Goal: Task Accomplishment & Management: Manage account settings

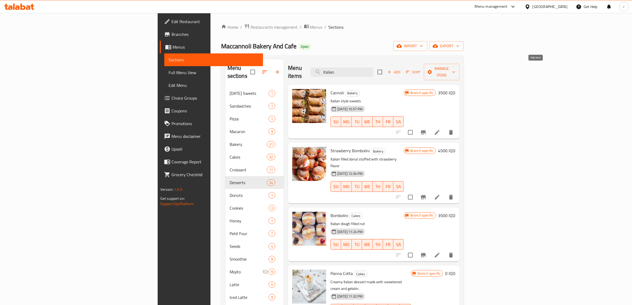
click at [392, 71] on icon "button" at bounding box center [389, 72] width 5 height 5
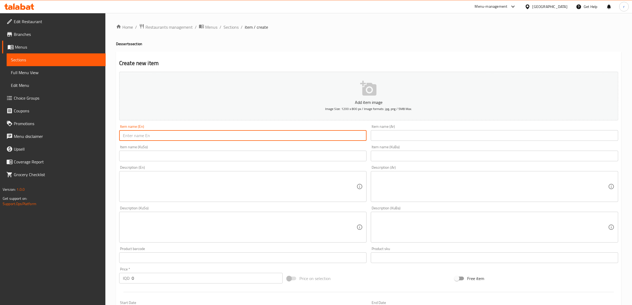
click at [146, 137] on input "text" at bounding box center [243, 135] width 248 height 11
paste input "Blackberry Charlotte"
type input "Blackberry Charlotte"
click at [391, 133] on input "text" at bounding box center [495, 135] width 248 height 11
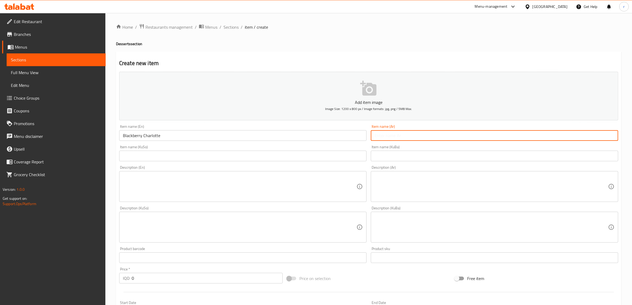
paste input "[PERSON_NAME] توت أسود"
type input "[PERSON_NAME] توت أسود"
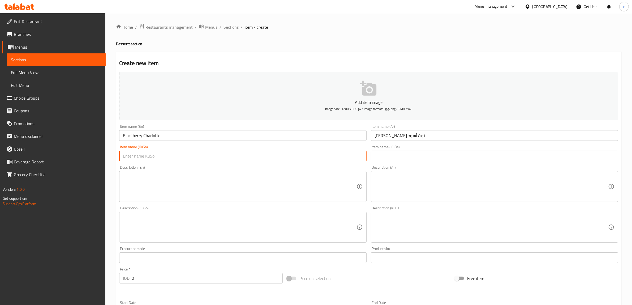
click at [146, 156] on input "text" at bounding box center [243, 156] width 248 height 11
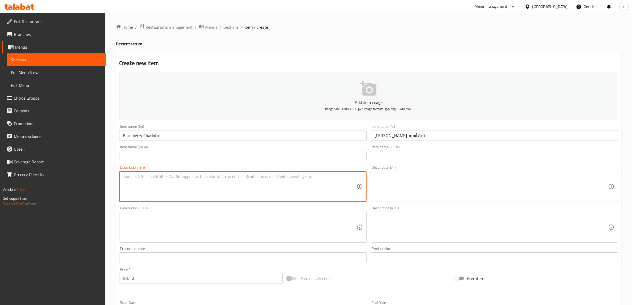
click at [141, 177] on textarea at bounding box center [240, 186] width 234 height 25
paste textarea "Golden ladyfinger crown filled with chocolate and topped with fresh, glossy bla…"
type textarea "Golden ladyfinger crown filled with chocolate and topped with fresh, glossy bla…"
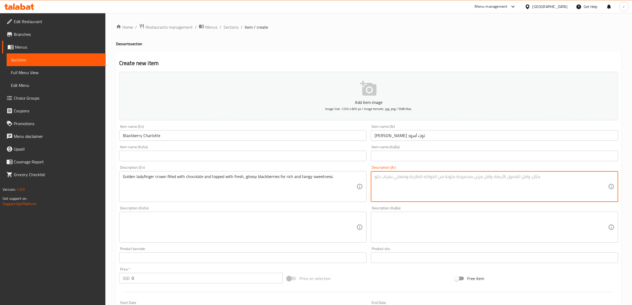
click at [388, 181] on textarea at bounding box center [492, 186] width 234 height 25
paste textarea "تاج من أصابع سيدة ذهبية محشو بلشوكولاتة، مزين بتوت أسود طازج لامع وحلاوة لاذعة"
type textarea "تاج من أصابع سيدة ذهبية محشو بلشوكولاتة، مزين بتوت أسود طازج لامع وحلاوة لاذعة"
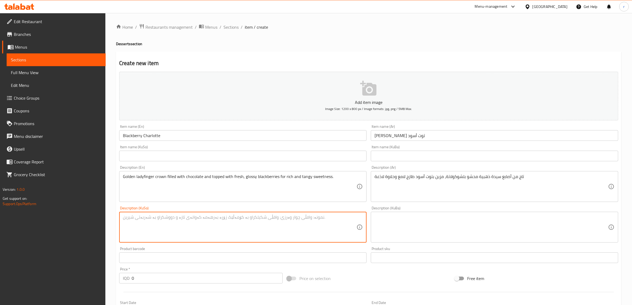
click at [165, 221] on textarea at bounding box center [240, 227] width 234 height 25
paste textarea "تاجێک لە پەنجەی خانمە زێڕینی مەحشی بە شوکولاتە، داپۆشراو بە تووی ڕەشی فرێش بریق…"
type textarea "تاجێک لە پەنجەی خانمە زێڕینی مەحشی بە شوکولاتە، داپۆشراو بە تووی ڕەشی فرێش بریق…"
click at [378, 219] on textarea at bounding box center [492, 227] width 234 height 25
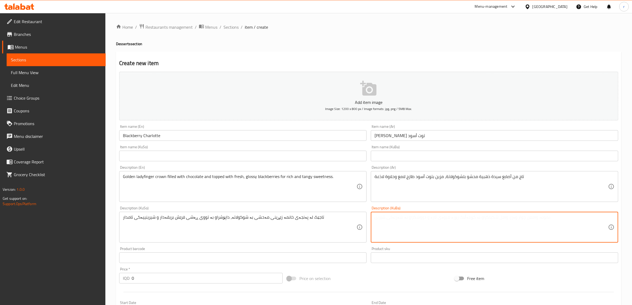
paste textarea "تاجێک لە پەنجەی خانمە زێڕینی مەحشی بە شوکولاتە، داپۆشراو بە تووی ڕەشی فرێش بریق…"
type textarea "تاجێک لە پەنجەی خانمە زێڕینی مەحشی بە شوکولاتە، داپۆشراو بە تووی ڕەشی فرێش بریق…"
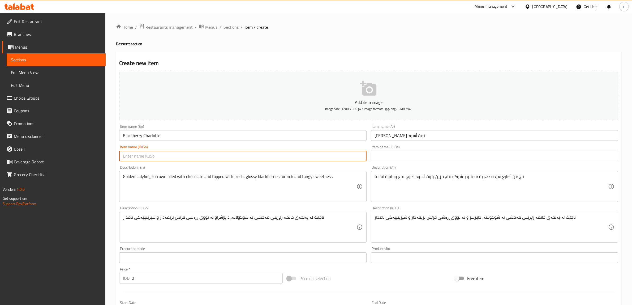
click at [156, 157] on input "text" at bounding box center [243, 156] width 248 height 11
paste input "تووی ڕەش شارلۆت"
type input "تووی ڕەش شارلۆت"
click at [397, 160] on input "text" at bounding box center [495, 156] width 248 height 11
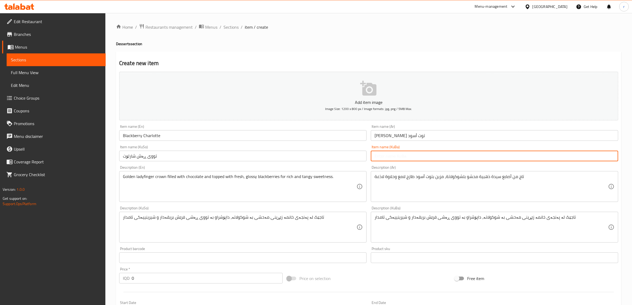
paste input "تووی ڕەش شارلۆت"
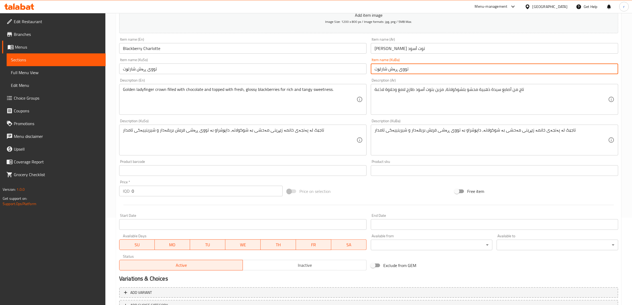
scroll to position [88, 0]
type input "تووی ڕەش شارلۆت"
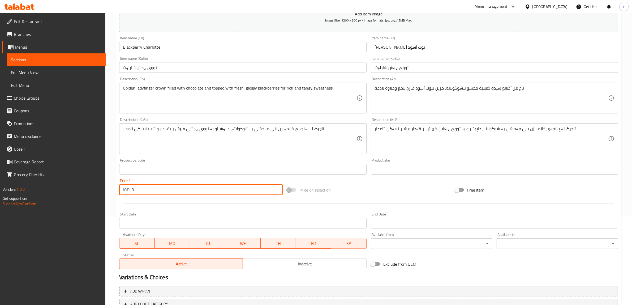
click at [244, 187] on input "0" at bounding box center [207, 189] width 151 height 11
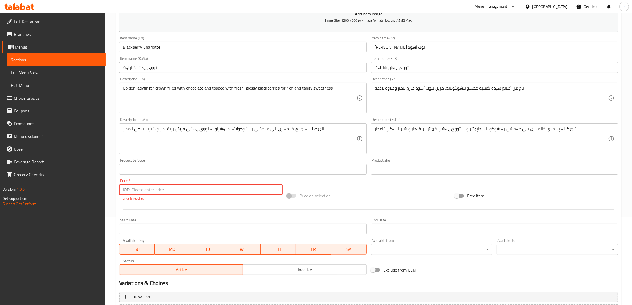
paste input "8000"
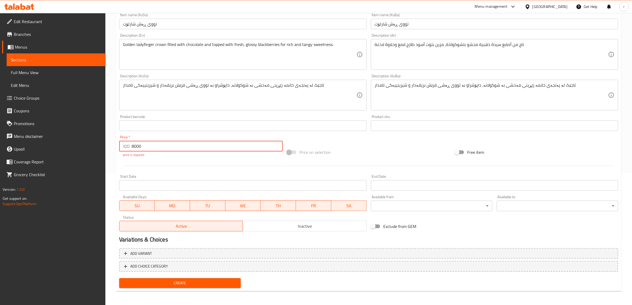
type input "8000"
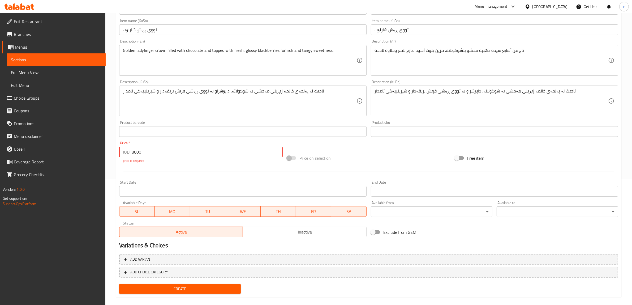
click at [202, 286] on span "Create" at bounding box center [180, 289] width 113 height 7
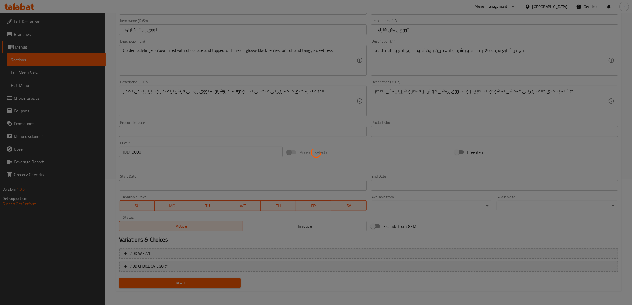
type input "0"
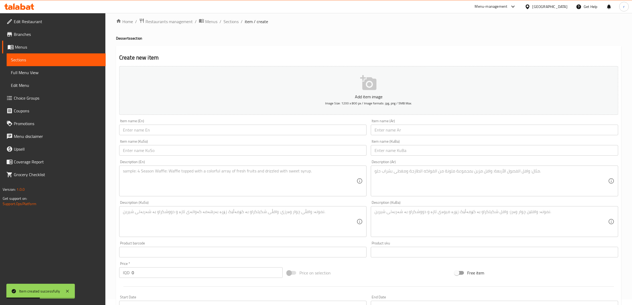
scroll to position [0, 0]
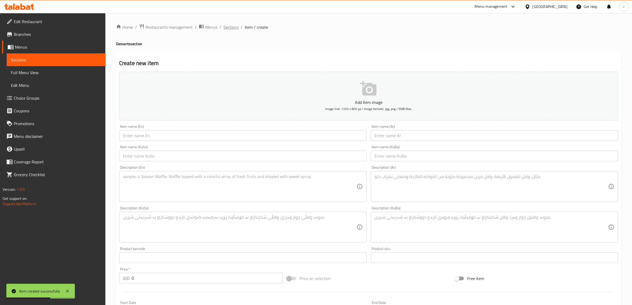
click at [226, 28] on span "Sections" at bounding box center [231, 27] width 15 height 6
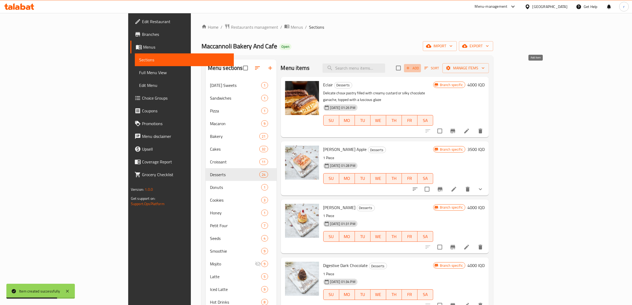
click at [411, 69] on icon "button" at bounding box center [408, 68] width 5 height 5
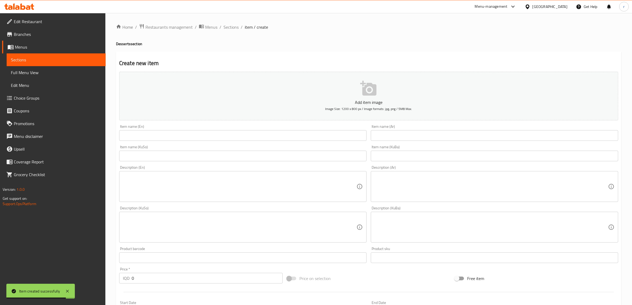
click at [153, 137] on input "text" at bounding box center [243, 135] width 248 height 11
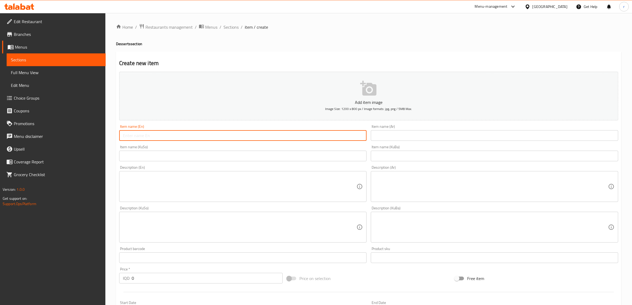
paste input "Strawberry Charlotte"
type input "Strawberry Charlotte"
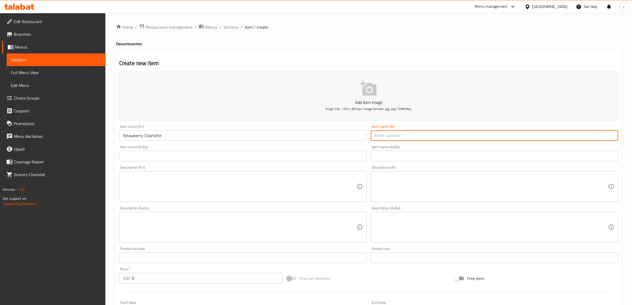
click at [415, 135] on input "text" at bounding box center [495, 135] width 248 height 11
paste input "[PERSON_NAME]"
type input "[PERSON_NAME]"
click at [348, 151] on input "text" at bounding box center [243, 156] width 248 height 11
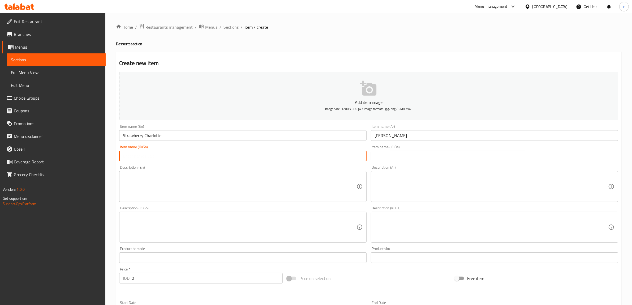
paste input "فەراولە شارلۆت"
type input "فەراولە شارلۆت"
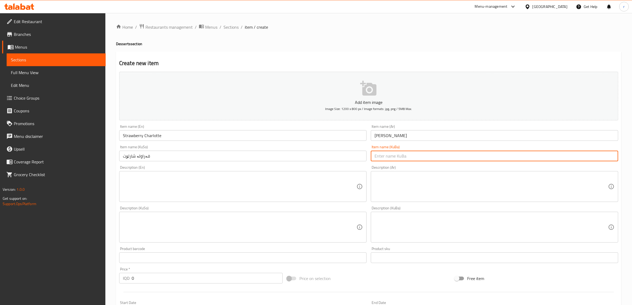
click at [390, 159] on input "text" at bounding box center [495, 156] width 248 height 11
paste input "فەراولە شارلۆت"
type input "فەراولە شارلۆت"
click at [149, 179] on textarea at bounding box center [240, 186] width 234 height 25
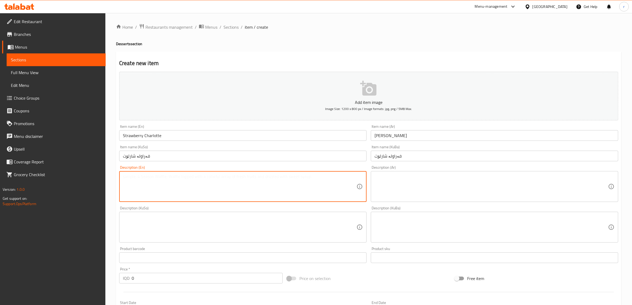
paste textarea "Ladyfinger crown filled with light cream with chocolate, topped with fresh stra…"
type textarea "Ladyfinger crown filled with light cream with chocolate, topped with fresh stra…"
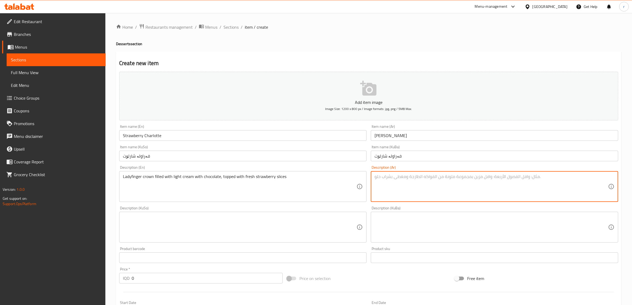
click at [388, 190] on textarea at bounding box center [492, 186] width 234 height 25
paste textarea "تاج أنيق أصابع سيدة محشو بكريمة خفيفة مع شوكولاتة ومغطى بشرائح فراولة طازجة"
type textarea "تاج أنيق أصابع سيدة محشو بكريمة خفيفة مع شوكولاتة ومغطى بشرائح فراولة طازجة"
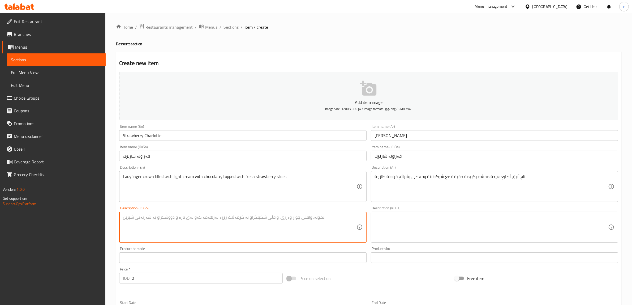
click at [328, 220] on textarea at bounding box center [240, 227] width 234 height 25
paste textarea "تاجێکی جوانی پەنجەی خانمان مەحشی بە کرێمێکی کەم لەگەڵ شوکولاتە و داپۆشراوە پارچ…"
type textarea "تاجێکی جوانی پەنجەی خانمان مەحشی بە کرێمێکی کەم لەگەڵ شوکولاتە و داپۆشراوە پارچ…"
click at [424, 222] on textarea at bounding box center [492, 227] width 234 height 25
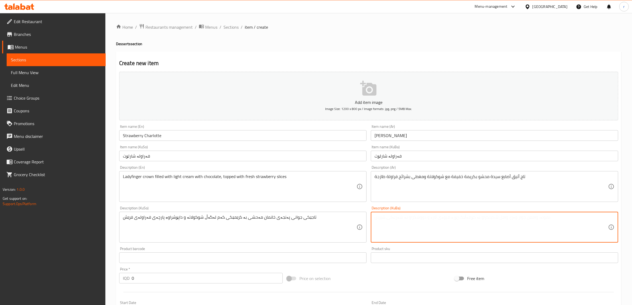
paste textarea "تاجێکی جوانی پەنجەی خانمان مەحشی بە کرێمێکی کەم لەگەڵ شوکولاتە و داپۆشراوە پارچ…"
click at [541, 220] on textarea "تاجێکی جوانی پەنجەی خانمان مەحشی بە کرێمێکی کەم لەگەڵ شوکولاتە و داپۆشراوە پارچ…" at bounding box center [492, 227] width 234 height 25
click at [480, 218] on textarea "تاجێ جوانی پەنجەی خانمان مەحشی بە کرێمێکی کەم لەگەڵ شوکولاتە و داپۆشراوە پارچەی…" at bounding box center [492, 227] width 234 height 25
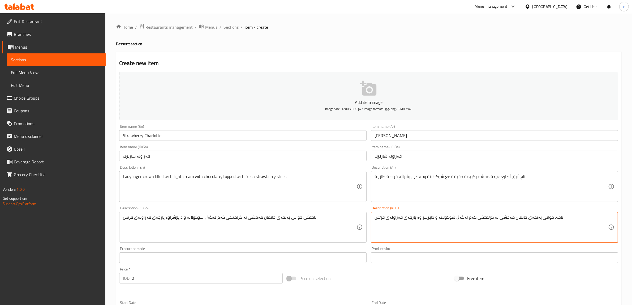
type textarea "تاجێ جوانی پەنجەی خانمان مەحشی بە کرێمێکی کەم لەگەڵ شوکولاتە و داپۆشراوە پارچەی…"
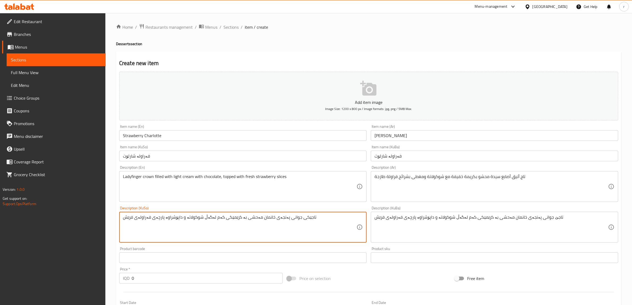
click at [270, 215] on textarea "تاجێکی جوانی پەنجەی خانمان مەحشی بە کرێمێکی کەم لەگەڵ شوکولاتە و داپۆشراوە پارچ…" at bounding box center [240, 227] width 234 height 25
paste textarea
type textarea "تاجێ جوانی پەنجەی خانمان مەحشی بە کرێمێکی کەم لەگەڵ شوکولاتە و داپۆشراوە پارچەی…"
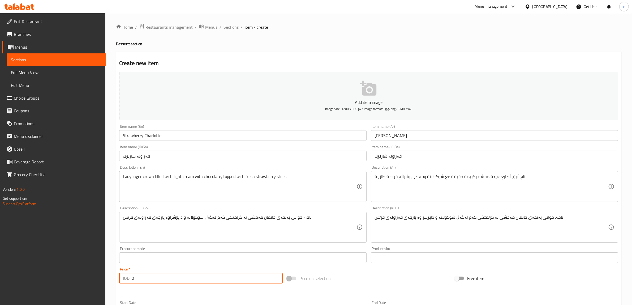
click at [193, 278] on input "0" at bounding box center [207, 278] width 151 height 11
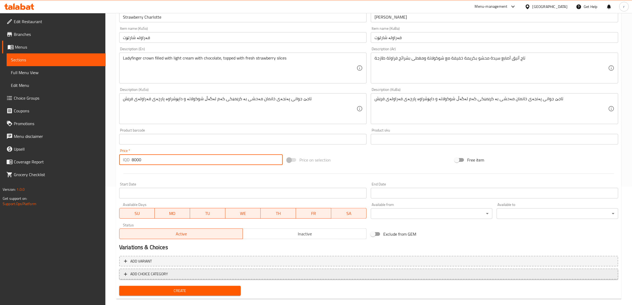
scroll to position [126, 0]
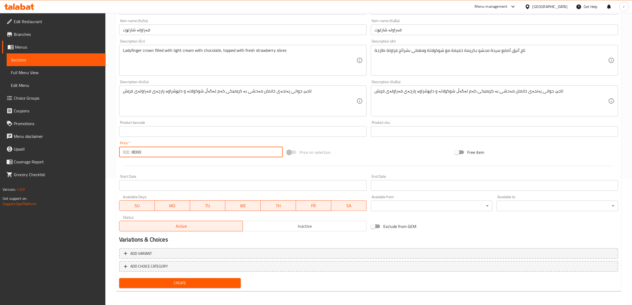
type input "8000"
click at [172, 280] on span "Create" at bounding box center [180, 283] width 113 height 7
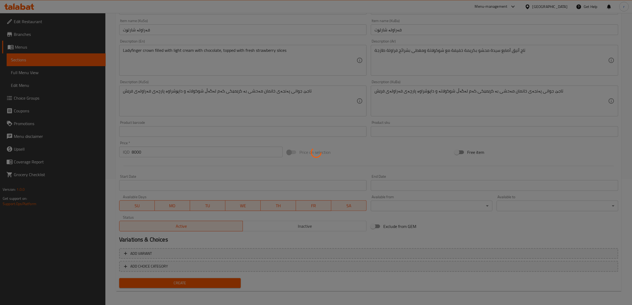
type input "0"
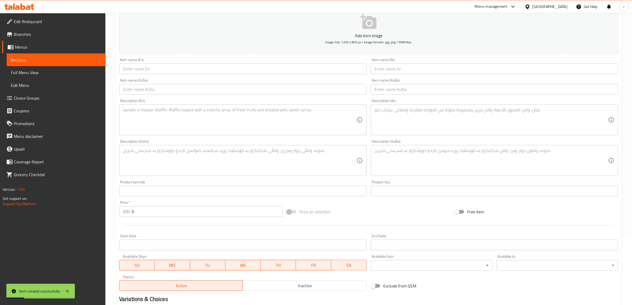
scroll to position [0, 0]
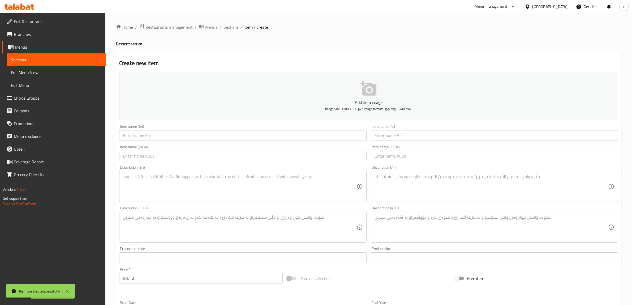
click at [230, 27] on span "Sections" at bounding box center [231, 27] width 15 height 6
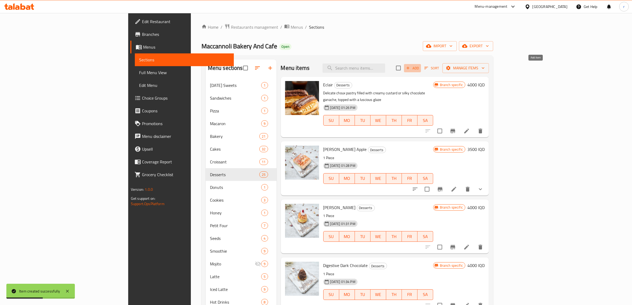
click at [421, 64] on button "Add" at bounding box center [412, 68] width 17 height 8
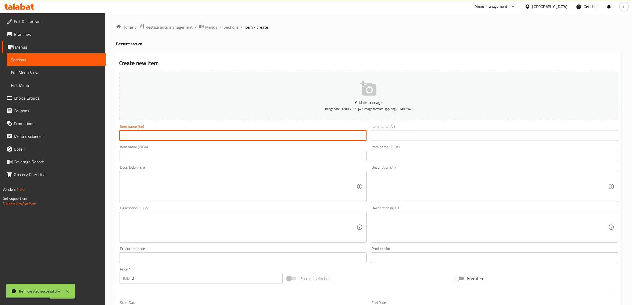
click at [321, 132] on input "text" at bounding box center [243, 135] width 248 height 11
paste input "Blueberry Charlotte"
type input "Blueberry Charlotte"
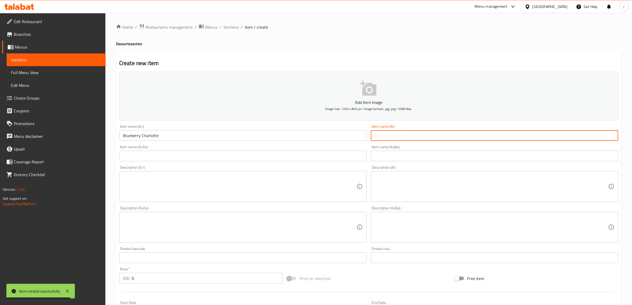
click at [387, 136] on input "text" at bounding box center [495, 135] width 248 height 11
paste input "[PERSON_NAME] توت أزرق"
type input "[PERSON_NAME] توت أزرق"
click at [341, 154] on input "text" at bounding box center [243, 156] width 248 height 11
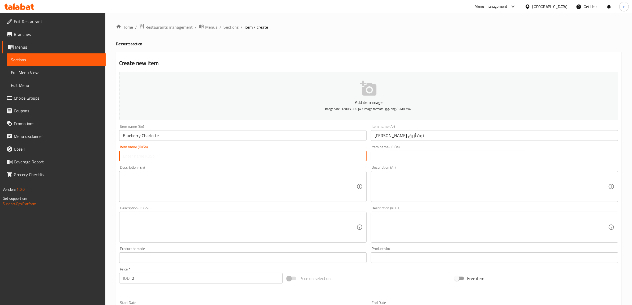
paste input "شارلۆت تووی شين"
type input "شارلۆت تووی شين"
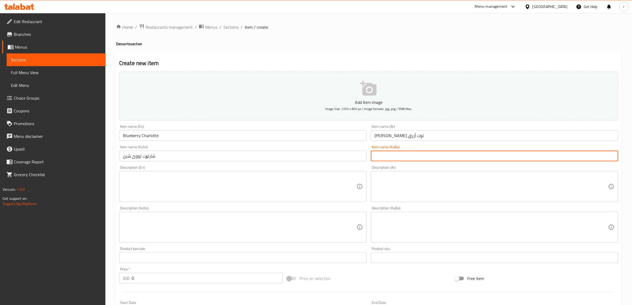
click at [412, 158] on input "text" at bounding box center [495, 156] width 248 height 11
paste input "شارلۆت تووی شين"
type input "شارلۆت تووی شين"
click at [161, 181] on textarea at bounding box center [240, 186] width 234 height 25
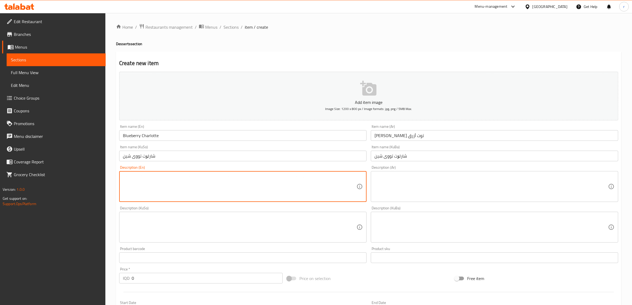
paste textarea "Ladyfinger shell filled with chocolate and crowned with plump, juicy blueberrie…"
type textarea "Ladyfinger shell filled with chocolate and crowned with plump, juicy blueberrie…"
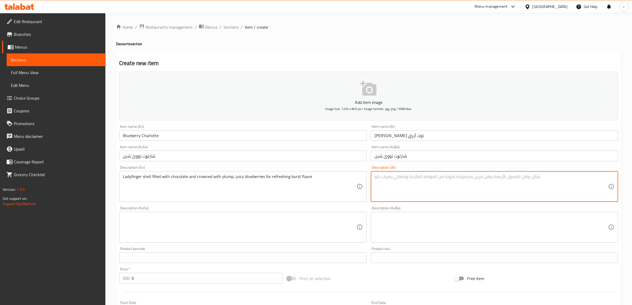
click at [375, 189] on textarea at bounding box center [492, 186] width 234 height 25
paste textarea "قشرة أصابع سيدة محشوة بشوكولاتة، مزينة بتوت أزرق طري وعصير لنكهة منعشة"
type textarea "قشرة أصابع سيدة محشوة بشوكولاتة، مزينة بتوت أزرق طري وعصير لنكهة منعشة"
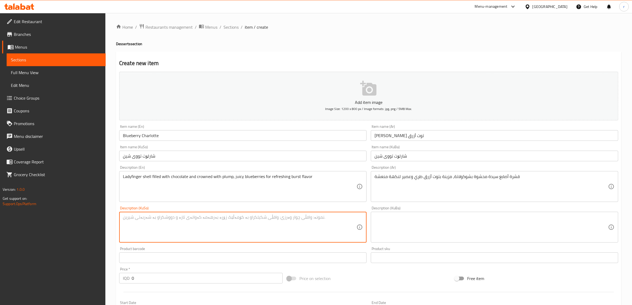
click at [317, 215] on textarea at bounding box center [240, 227] width 234 height 25
paste textarea "توێکڵی پەنجەی خاتوون مەحشی بە شوکولاتە، داپۆشراو بە تووی شين نەرم و شەربەتی بە …"
type textarea "توێکڵی پەنجەی خاتوون مەحشی بە شوکولاتە، داپۆشراو بە تووی شين نەرم و شەربەتی بە …"
click at [385, 226] on textarea at bounding box center [492, 227] width 234 height 25
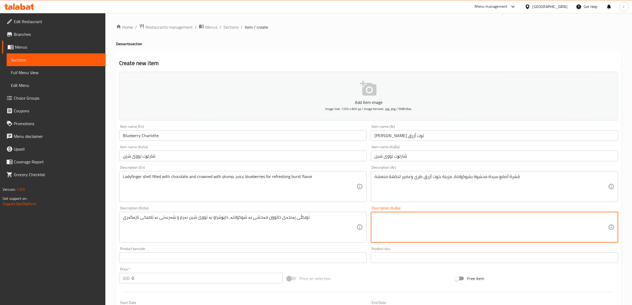
paste textarea "توێکڵی پەنجەی خاتوون مەحشی بە شوکولاتە، داپۆشراو بە تووی شين نەرم و شەربەتی بە …"
type textarea "توێکڵی پەنجەی خاتوون مەحشی بە شوکولاتە، داپۆشراو بە تووی شين نەرم و شەربەتی بە …"
click at [155, 274] on input "0" at bounding box center [207, 278] width 151 height 11
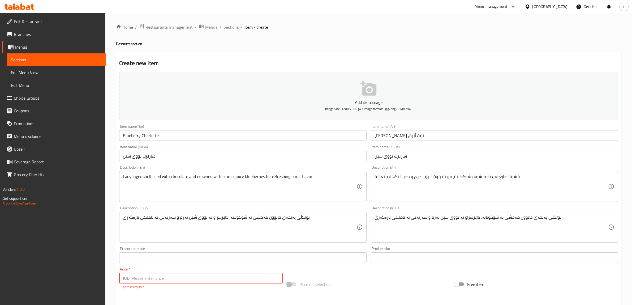
paste input "8000"
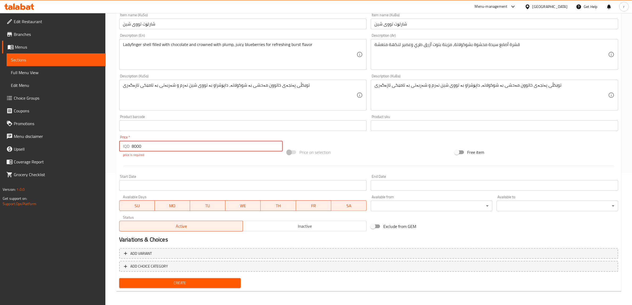
type input "8000"
click at [199, 282] on span "Create" at bounding box center [180, 283] width 113 height 7
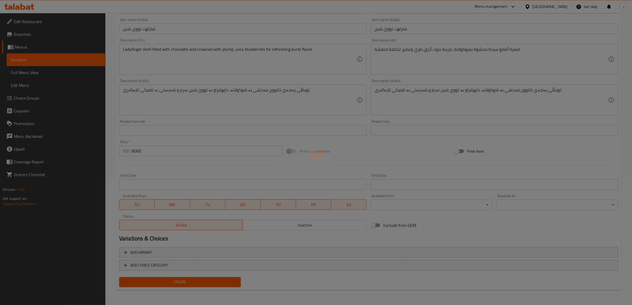
scroll to position [126, 0]
type input "0"
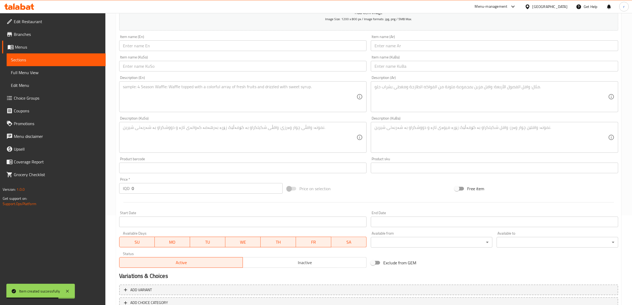
scroll to position [0, 0]
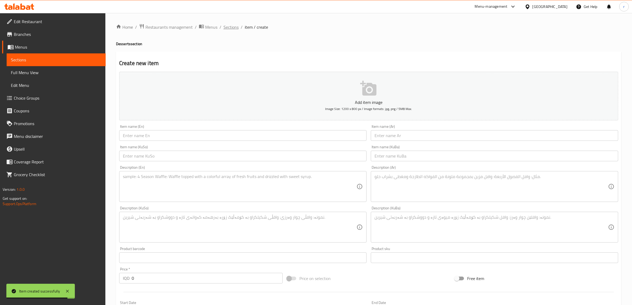
click at [229, 25] on span "Sections" at bounding box center [231, 27] width 15 height 6
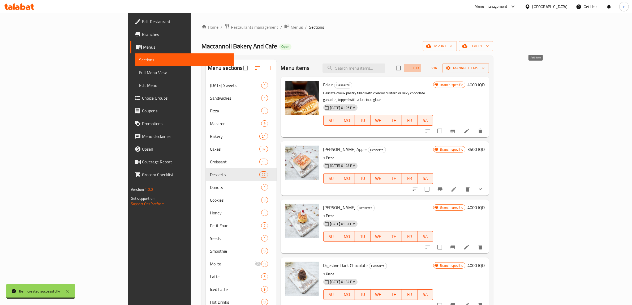
click at [421, 64] on button "Add" at bounding box center [412, 68] width 17 height 8
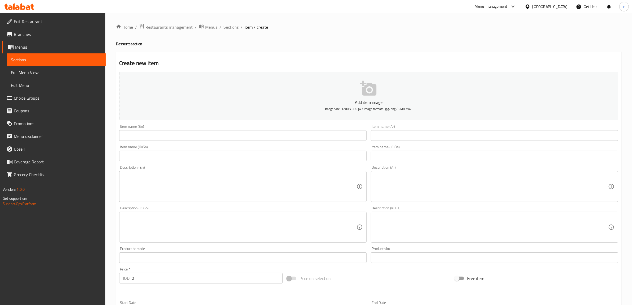
click at [201, 135] on input "text" at bounding box center [243, 135] width 248 height 11
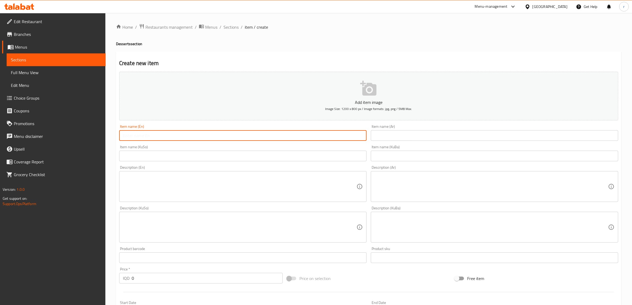
paste input "Maccannoli coffee"
type input "Maccannoli coffee"
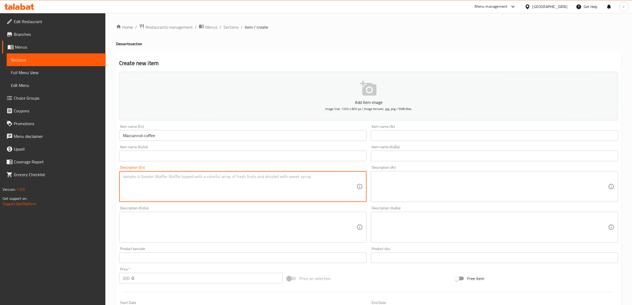
click at [171, 186] on textarea at bounding box center [240, 186] width 234 height 25
paste textarea "Italian blend"
type textarea "Italian blend"
click at [387, 132] on input "text" at bounding box center [495, 135] width 248 height 11
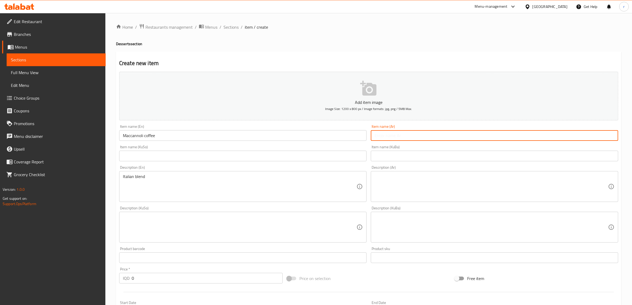
paste input "قهوة ماكانولي"
type input "قهوة ماكانولي"
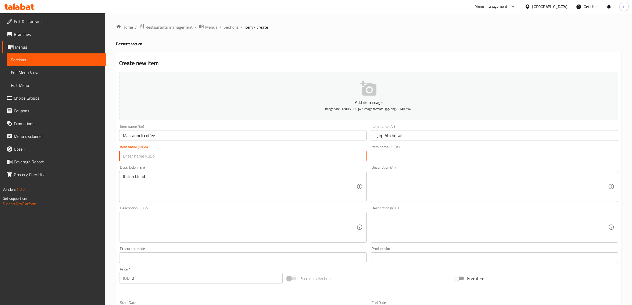
click at [188, 161] on input "text" at bounding box center [243, 156] width 248 height 11
paste input "قاوەی ماکانۆلی"
type input "قاوەی ماکانۆلی"
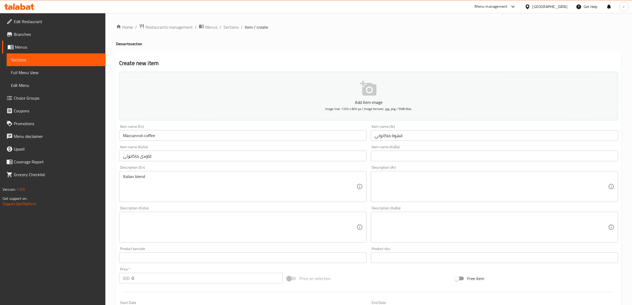
click at [405, 162] on div "Item name (KuBa) Item name (KuBa)" at bounding box center [495, 153] width 252 height 20
click at [403, 159] on input "text" at bounding box center [495, 156] width 248 height 11
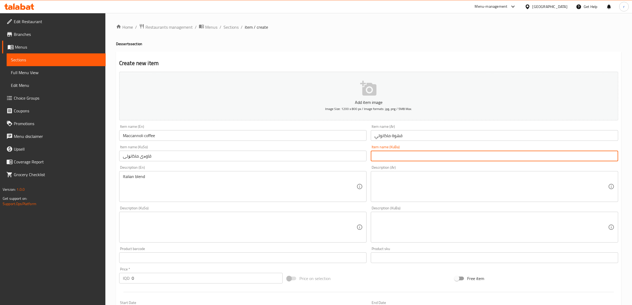
paste input "قاوەی ماکانۆلی"
type input "قاوەی ماکانۆلی"
click at [388, 190] on textarea at bounding box center [492, 186] width 234 height 25
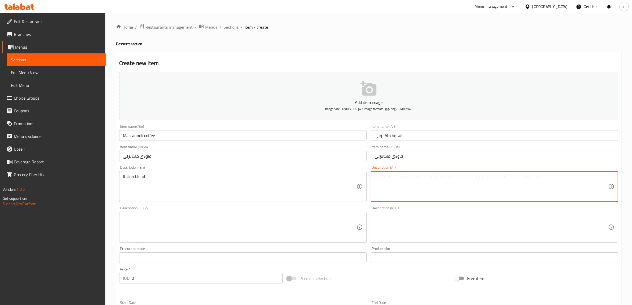
paste textarea "مزيج إيطالي"
type textarea "مزيج إيطالي"
click at [402, 224] on textarea at bounding box center [492, 227] width 234 height 25
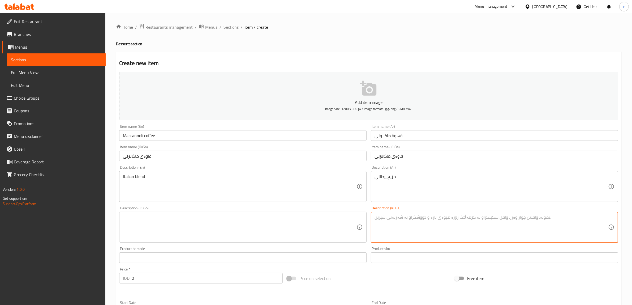
paste textarea "تێکەڵەی ئیتاڵی"
type textarea "تێکەڵەی ئیتاڵی"
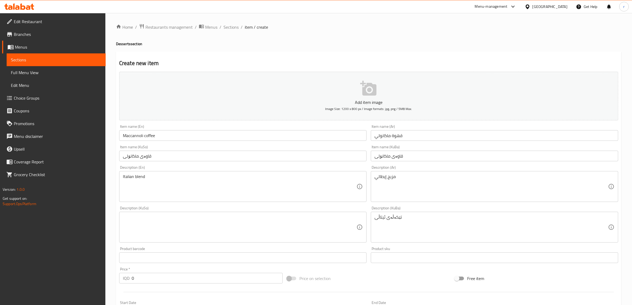
click at [313, 211] on div "Description (KuSo) Description (KuSo)" at bounding box center [243, 224] width 248 height 36
click at [313, 224] on textarea at bounding box center [240, 227] width 234 height 25
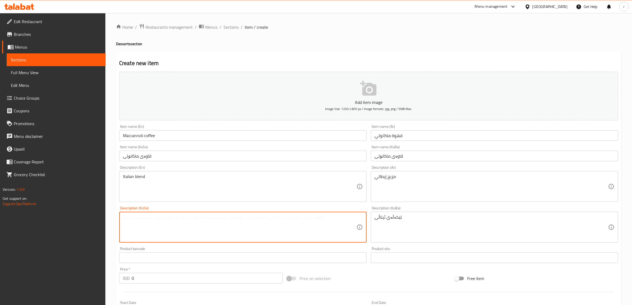
paste textarea "تێکەڵەی ئیتاڵی"
type textarea "تێکەڵەی ئیتاڵی"
click at [169, 279] on input "0" at bounding box center [207, 278] width 151 height 11
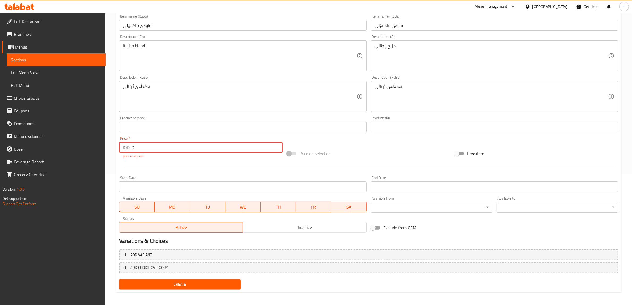
scroll to position [132, 0]
type input "0"
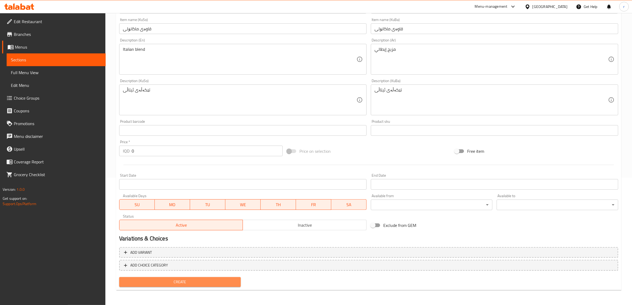
scroll to position [126, 0]
click at [165, 282] on span "Create" at bounding box center [180, 283] width 113 height 7
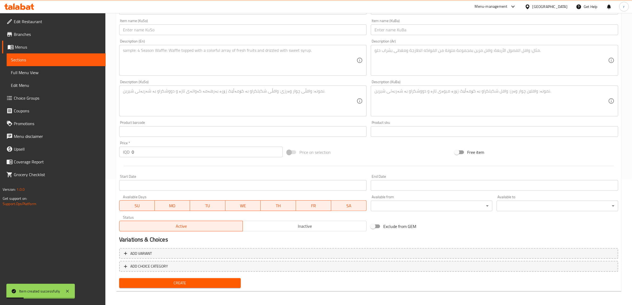
click at [65, 95] on span "Choice Groups" at bounding box center [58, 98] width 88 height 6
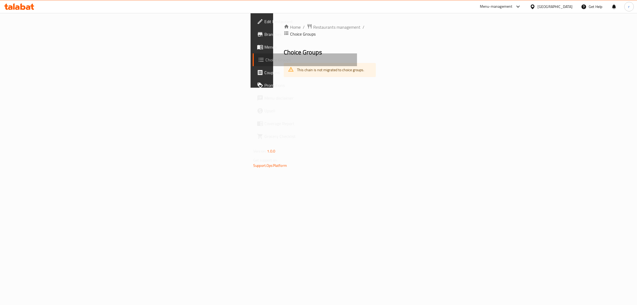
click at [253, 65] on link "Choice Groups" at bounding box center [305, 59] width 104 height 13
click at [297, 65] on div "This chain is not migrated to choice groups." at bounding box center [330, 70] width 67 height 11
click at [273, 88] on div "Home / Restaurants management / Choice Groups Choice Groups This chain is not m…" at bounding box center [329, 50] width 113 height 75
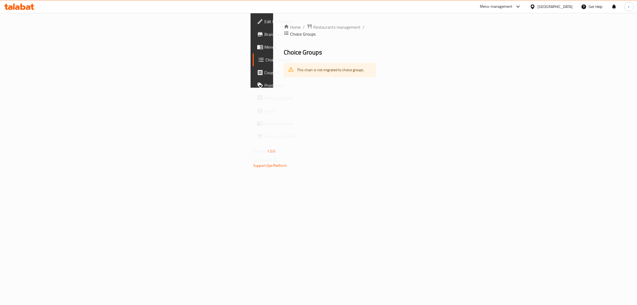
click at [273, 88] on div "Home / Restaurants management / Choice Groups Choice Groups This chain is not m…" at bounding box center [329, 50] width 113 height 75
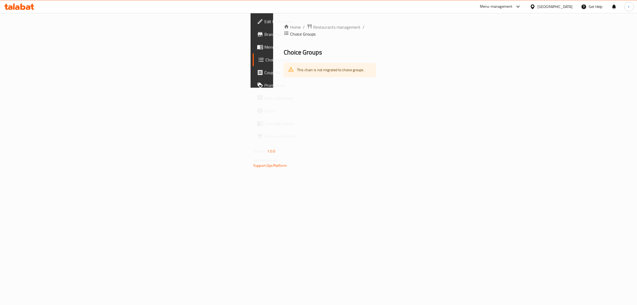
click at [284, 70] on div "This chain is not migrated to choice groups." at bounding box center [330, 70] width 92 height 14
click at [273, 88] on div "Home / Restaurants management / Choice Groups Choice Groups This chain is not m…" at bounding box center [329, 50] width 113 height 75
click at [265, 47] on span "Menus" at bounding box center [309, 47] width 88 height 6
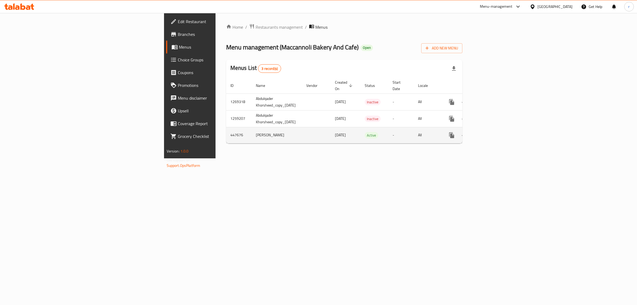
click at [497, 134] on div "enhanced table" at bounding box center [471, 135] width 51 height 13
click at [494, 132] on icon "enhanced table" at bounding box center [490, 135] width 6 height 6
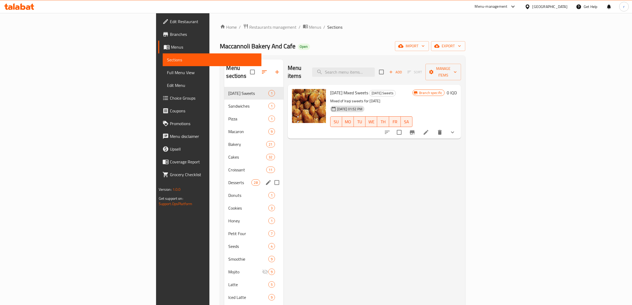
click at [224, 178] on div "Desserts 28" at bounding box center [253, 182] width 59 height 13
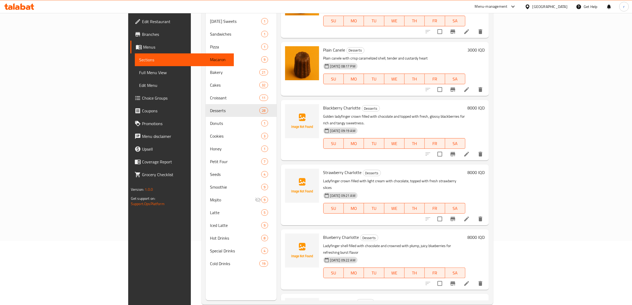
scroll to position [75, 0]
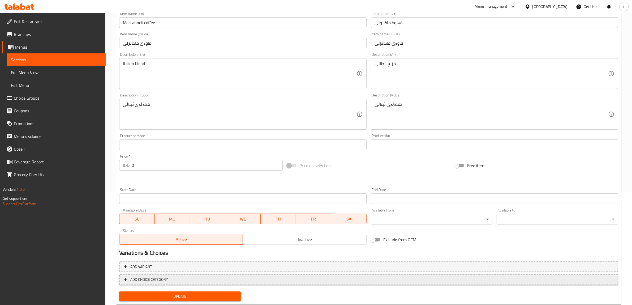
scroll to position [126, 0]
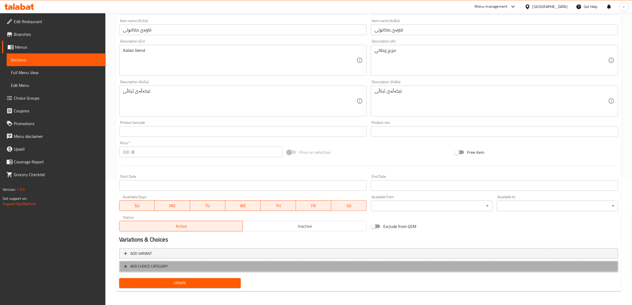
click at [186, 262] on button "ADD CHOICE CATEGORY" at bounding box center [368, 266] width 499 height 11
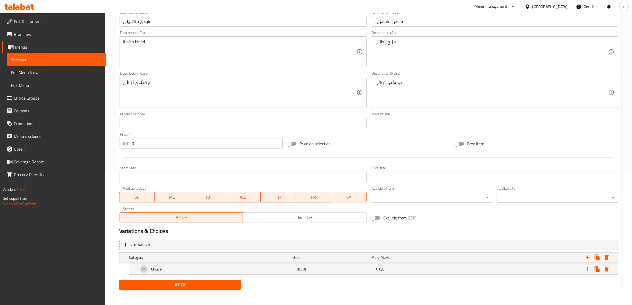
scroll to position [137, 0]
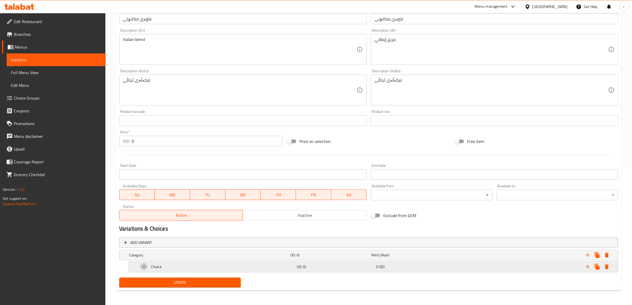
click at [183, 259] on div "Choice" at bounding box center [209, 254] width 162 height 7
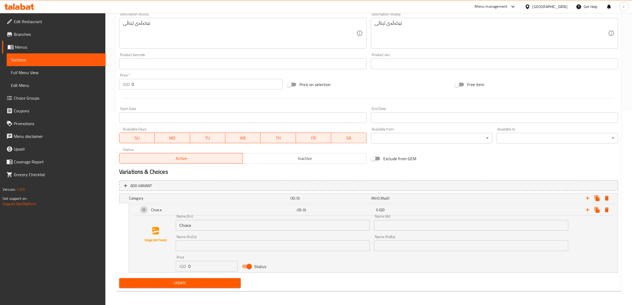
scroll to position [194, 0]
click at [177, 196] on h5 "Category" at bounding box center [209, 197] width 160 height 5
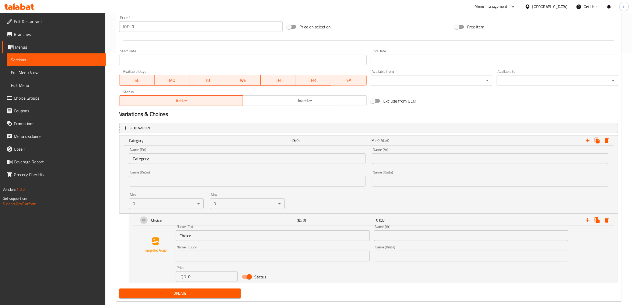
scroll to position [262, 0]
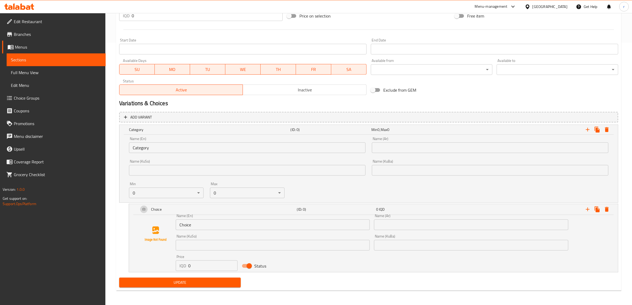
click at [220, 145] on input "Category" at bounding box center [247, 147] width 237 height 11
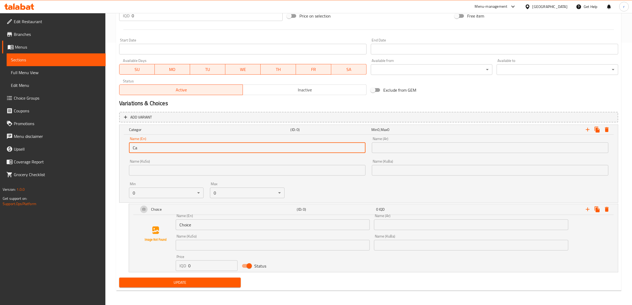
type input "C"
click at [586, 134] on div "Expand" at bounding box center [597, 130] width 29 height 10
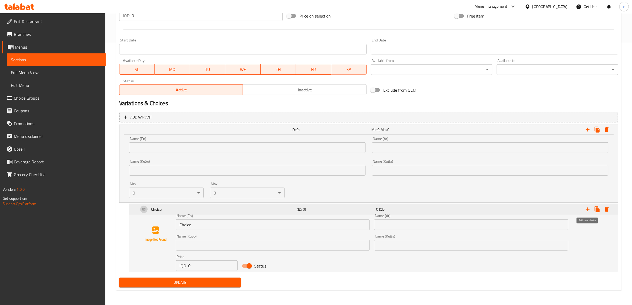
click at [590, 210] on icon "Expand" at bounding box center [588, 209] width 6 height 6
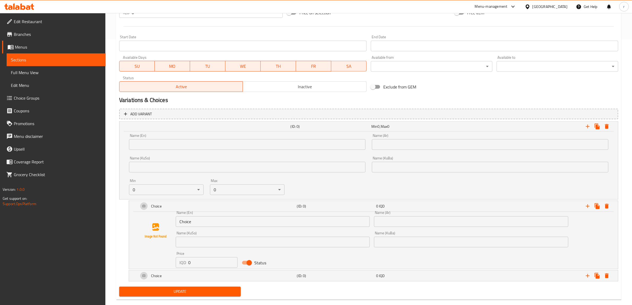
scroll to position [275, 0]
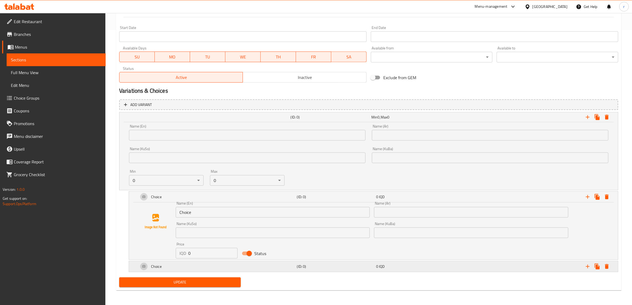
click at [179, 118] on div "Choice" at bounding box center [209, 117] width 162 height 2
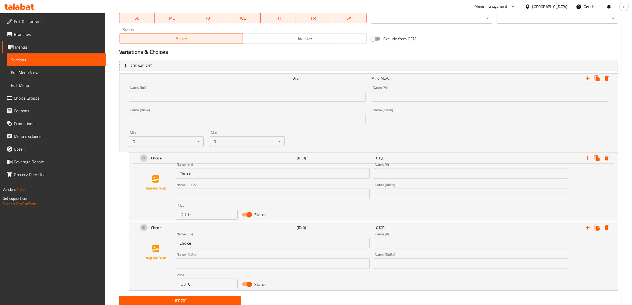
scroll to position [332, 0]
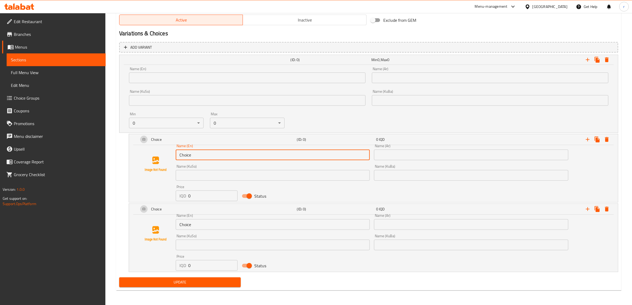
click at [220, 154] on input "Choice" at bounding box center [273, 155] width 194 height 11
type input "C"
paste input "Your Choice Of:"
type input "Your Choice Of:"
click at [392, 156] on input "text" at bounding box center [471, 155] width 194 height 11
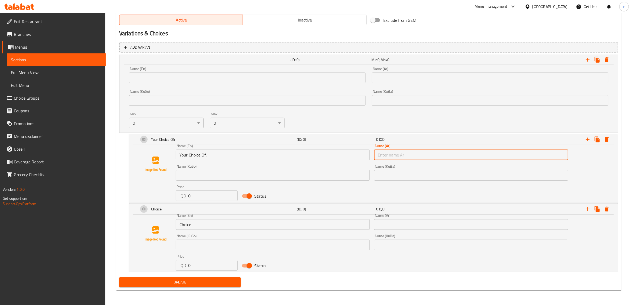
paste input "إختيارك من:"
type input "إختيارك من:"
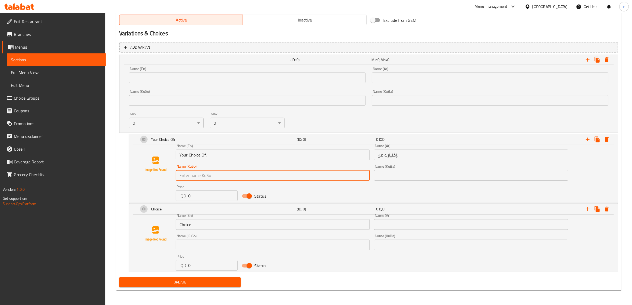
click at [236, 177] on input "text" at bounding box center [273, 175] width 194 height 11
paste input "إختيارك من:"
type input "إ"
paste input "هەڵبژاردنت لە:"
type input "هەڵبژاردنت لە:"
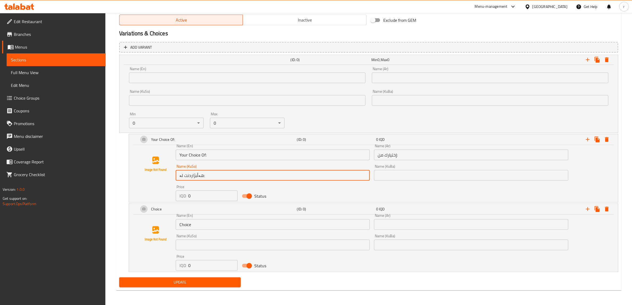
click at [396, 177] on input "text" at bounding box center [471, 175] width 194 height 11
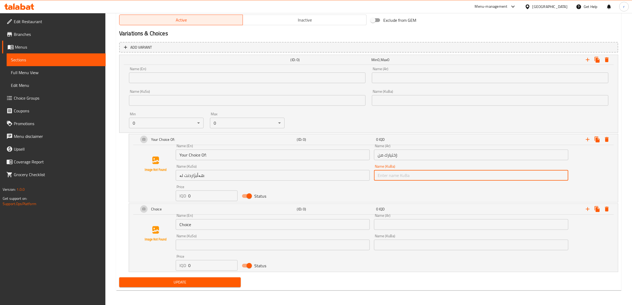
paste input "هەڵبژاردنت لە:"
type input "هەڵبژاردنت لە:"
click at [195, 194] on input "0" at bounding box center [212, 195] width 49 height 11
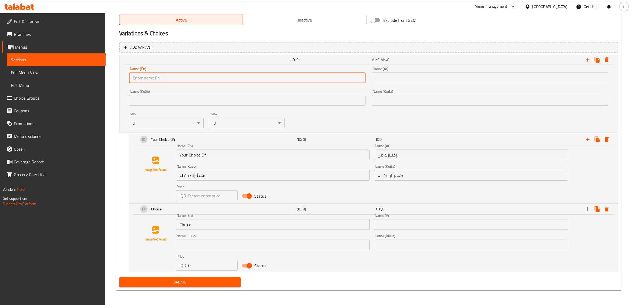
click at [158, 75] on input "text" at bounding box center [247, 78] width 237 height 11
paste input "Your Choice Of:"
type input "Your Choice Of:"
click at [388, 76] on input "text" at bounding box center [490, 78] width 237 height 11
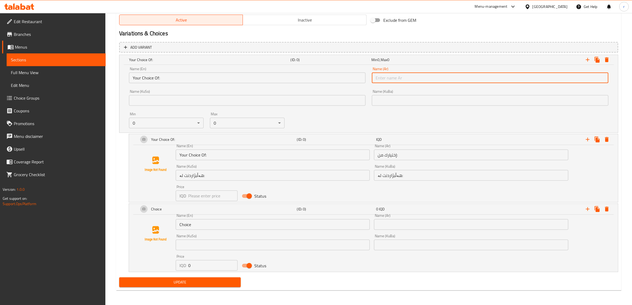
paste input "إختيارك من:"
type input "إختيارك من:"
click at [388, 101] on input "text" at bounding box center [490, 100] width 237 height 11
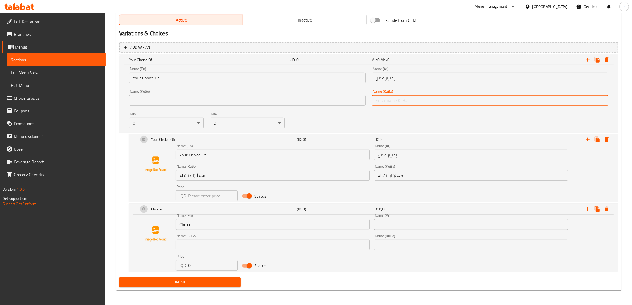
paste input "هەڵبژاردنت لە:"
type input "هەڵبژاردنت لە:"
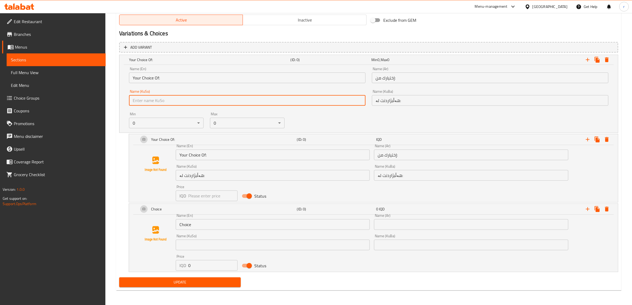
click at [304, 102] on input "text" at bounding box center [247, 100] width 237 height 11
paste input "هەڵبژاردنت لە:"
type input "هەڵبژاردنت لە:"
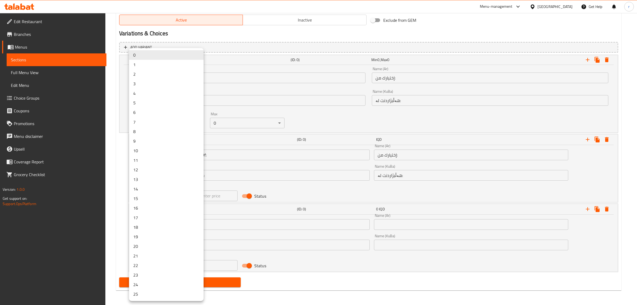
click at [163, 66] on li "1" at bounding box center [166, 65] width 75 height 10
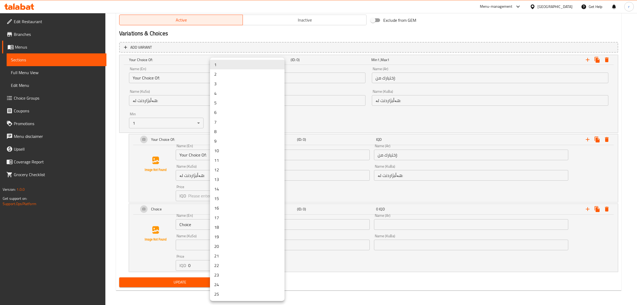
click at [246, 68] on li "1" at bounding box center [247, 65] width 75 height 10
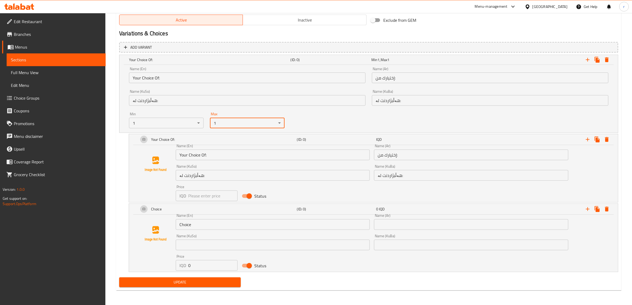
click at [263, 153] on input "Your Choice Of:" at bounding box center [273, 155] width 194 height 11
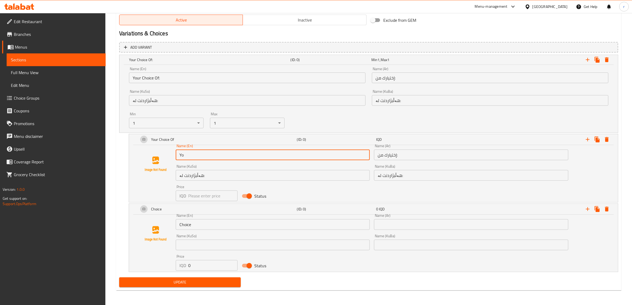
type input "Y"
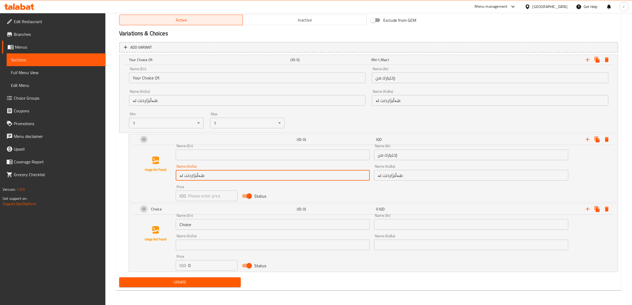
click at [240, 173] on input "هەڵبژاردنت لە:" at bounding box center [273, 175] width 194 height 11
type input "ه"
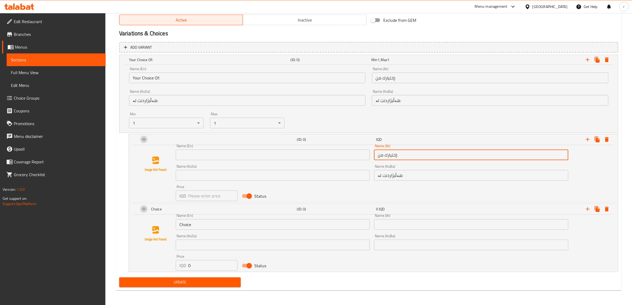
click at [428, 157] on input "إختيارك من:" at bounding box center [471, 155] width 194 height 11
type input "إ"
click at [416, 180] on input "هەڵبژاردنت لە:" at bounding box center [471, 175] width 194 height 11
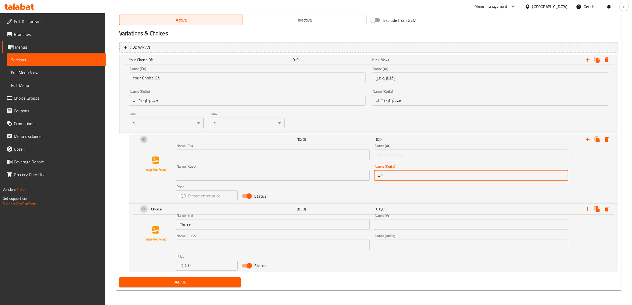
type input "ه"
click at [217, 156] on input "text" at bounding box center [273, 155] width 194 height 11
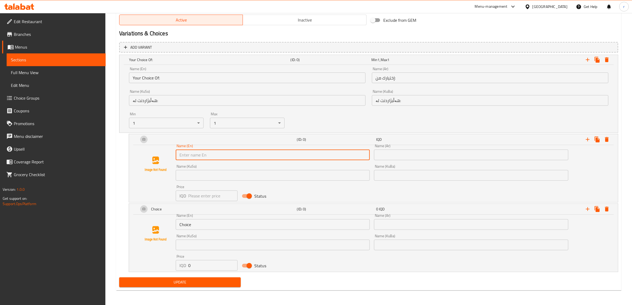
drag, startPoint x: 217, startPoint y: 156, endPoint x: 388, endPoint y: 158, distance: 171.1
click at [388, 158] on input "text" at bounding box center [471, 155] width 194 height 11
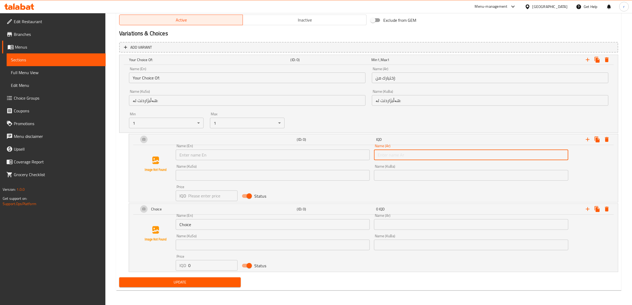
paste input "1 كيلو - 49000"
type input "1 كيلو - 49000"
click at [346, 173] on input "text" at bounding box center [273, 175] width 194 height 11
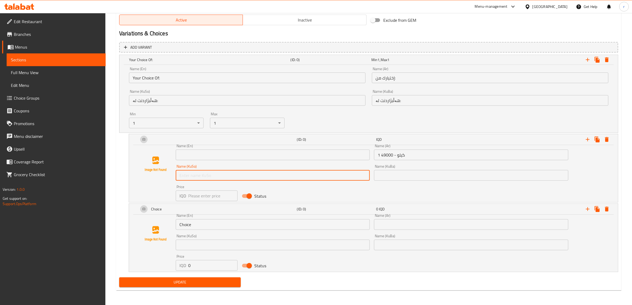
paste input "1 کیلۆ - 49000"
type input "1 کیلۆ - 49000"
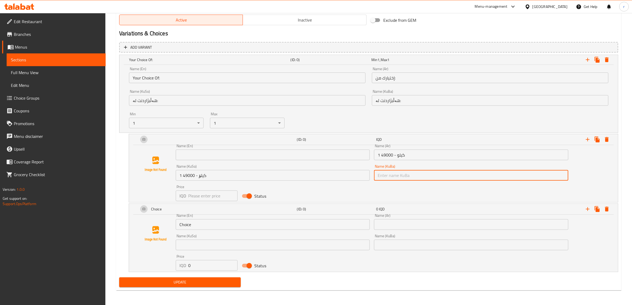
click at [395, 175] on input "text" at bounding box center [471, 175] width 194 height 11
paste input "1 کیلۆ - 49000"
type input "1 کیلۆ - 49000"
click at [189, 176] on input "1 کیلۆ - 49000" at bounding box center [273, 175] width 194 height 11
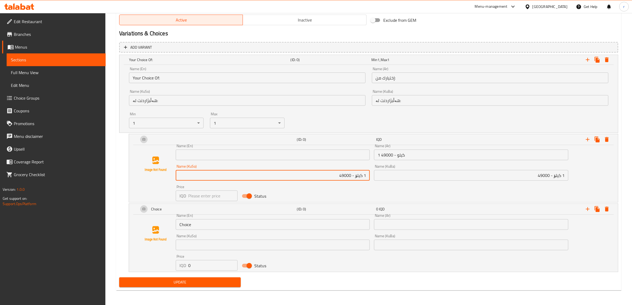
click at [385, 158] on input "1 كيلو - 49000" at bounding box center [471, 155] width 194 height 11
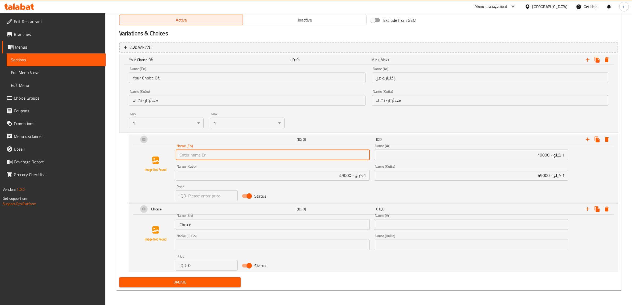
click at [304, 159] on input "text" at bounding box center [273, 155] width 194 height 11
paste input "1kg - 49000"
type input "1kg - 49000"
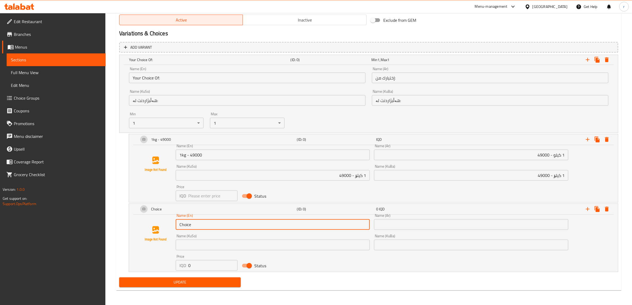
click at [223, 223] on input "Choice" at bounding box center [273, 224] width 194 height 11
type input "C"
paste input "1/2 Kg- 24500"
type input "1/2 Kg- 24500"
click at [396, 225] on input "text" at bounding box center [471, 224] width 194 height 11
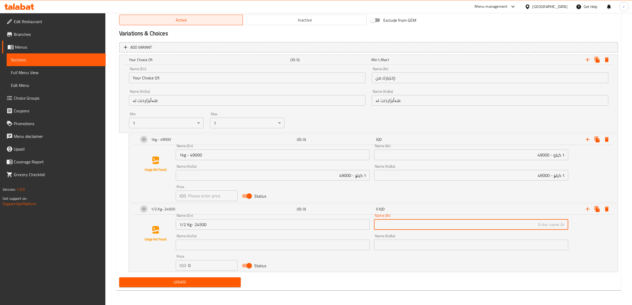
paste input "1/2 كيلو - 24500"
type input "1/2 كيلو - 24500"
click at [523, 248] on input "text" at bounding box center [471, 245] width 194 height 11
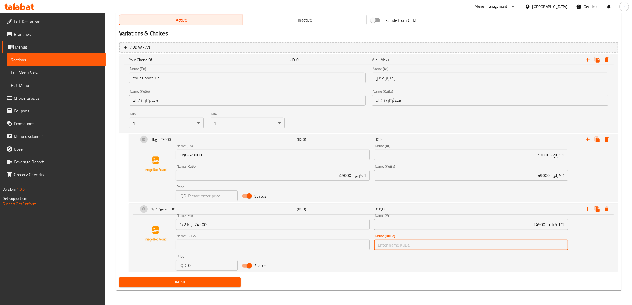
paste input "1/2 کیلۆ - 24500"
type input "1/2 کیلۆ - 24500"
click at [373, 243] on div "Name (KuBa) 1/2 کیلۆ - 24500 Name (KuBa)" at bounding box center [471, 242] width 199 height 20
click at [396, 244] on input "1/2 کیلۆ - 24500" at bounding box center [471, 245] width 194 height 11
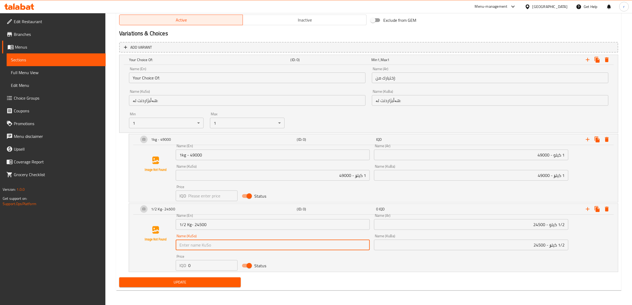
click at [367, 246] on input "text" at bounding box center [273, 245] width 194 height 11
paste input "1/2 کیلۆ - 24500"
type input "1/2 کیلۆ"
click at [419, 249] on input "1/2 کیلۆ - 24500" at bounding box center [471, 245] width 194 height 11
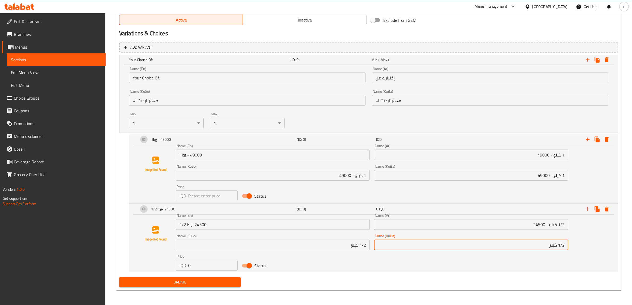
type input "1/2 کیلۆ"
click at [527, 224] on input "1/2 كيلو - 24500" at bounding box center [471, 224] width 194 height 11
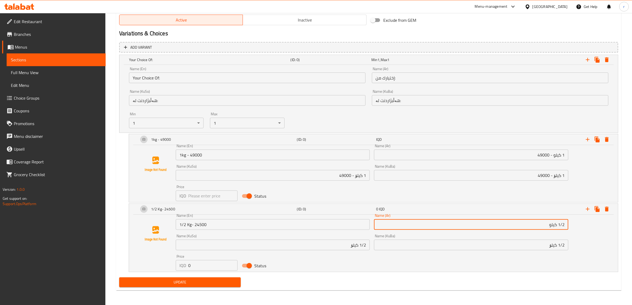
type input "1/2 كيلو"
click at [523, 180] on input "1 کیلۆ - 49000" at bounding box center [471, 175] width 194 height 11
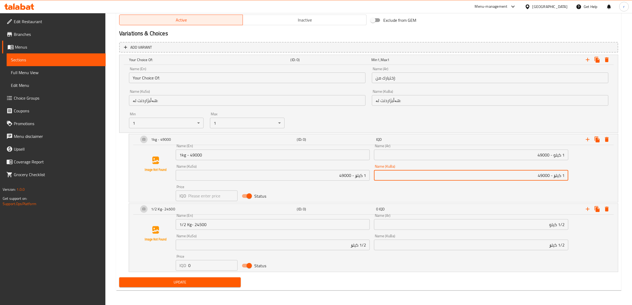
click at [544, 173] on input "1 کیلۆ - 49000" at bounding box center [471, 175] width 194 height 11
click at [206, 190] on input "number" at bounding box center [212, 195] width 49 height 11
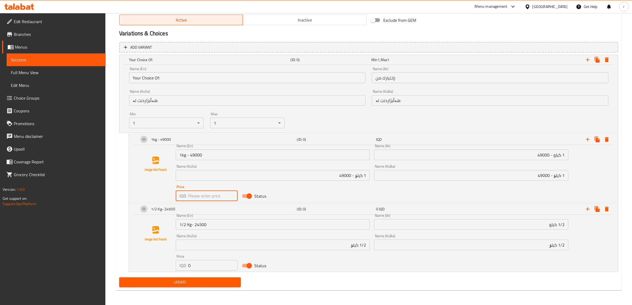
paste input "49000"
type input "49000"
click at [343, 176] on input "1 کیلۆ - 49000" at bounding box center [273, 175] width 194 height 11
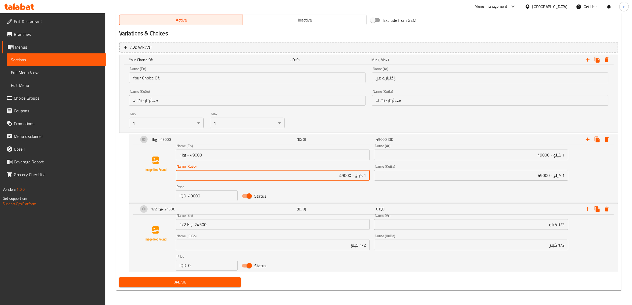
click at [343, 176] on input "1 کیلۆ - 49000" at bounding box center [273, 175] width 194 height 11
type input "1 کیلۆ"
click at [532, 176] on input "1 کیلۆ - 49000" at bounding box center [471, 175] width 194 height 11
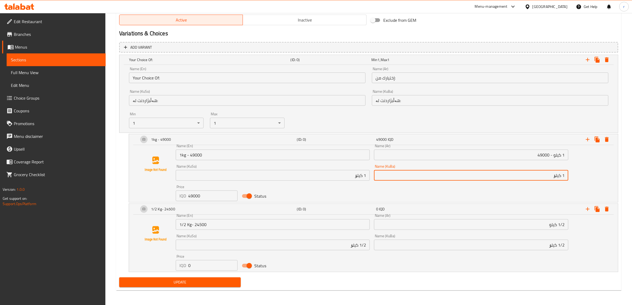
type input "1 کیلۆ"
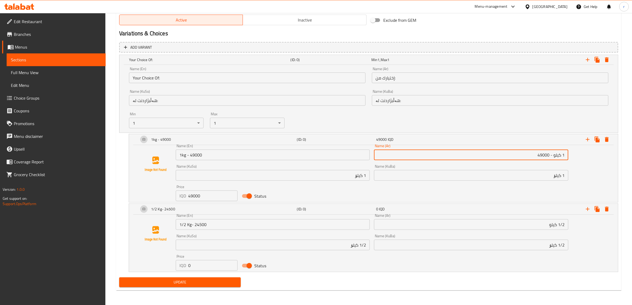
click at [528, 156] on input "1 كيلو - 49000" at bounding box center [471, 155] width 194 height 11
type input "1 كيلو"
click at [235, 153] on input "1kg - 49000" at bounding box center [273, 155] width 194 height 11
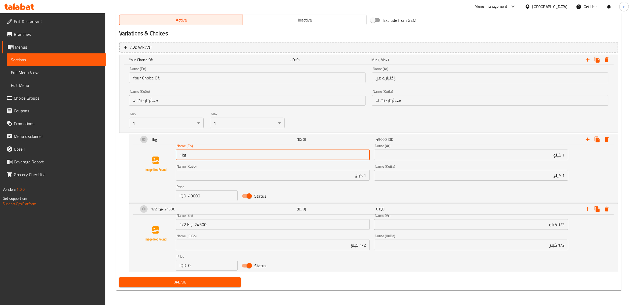
type input "1kg"
click at [245, 223] on input "1/2 Kg- 24500" at bounding box center [273, 224] width 194 height 11
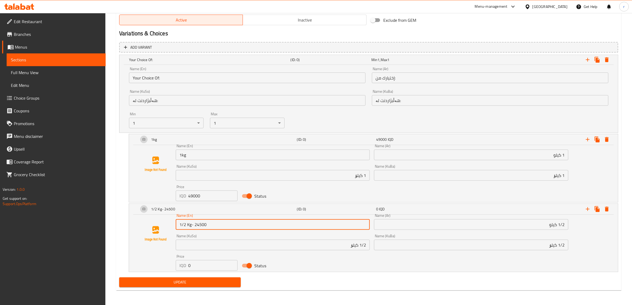
click at [201, 224] on input "1/2 Kg- 24500" at bounding box center [273, 224] width 194 height 11
click at [189, 268] on input "0" at bounding box center [212, 265] width 49 height 11
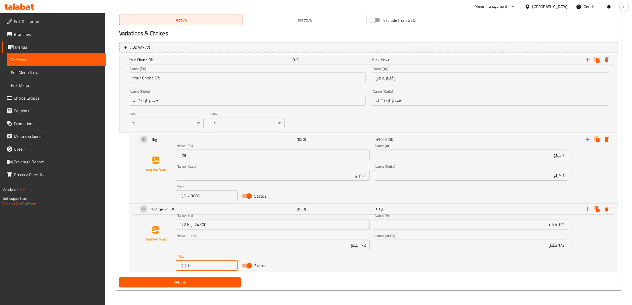
click at [200, 262] on input "0" at bounding box center [212, 265] width 49 height 11
paste input "24500"
type input "24500"
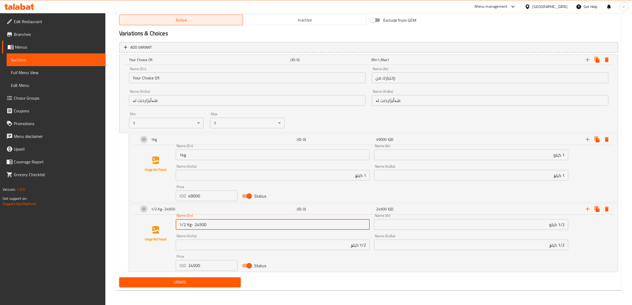
click at [213, 223] on input "1/2 Kg- 24500" at bounding box center [273, 224] width 194 height 11
type input "1/2 Kg"
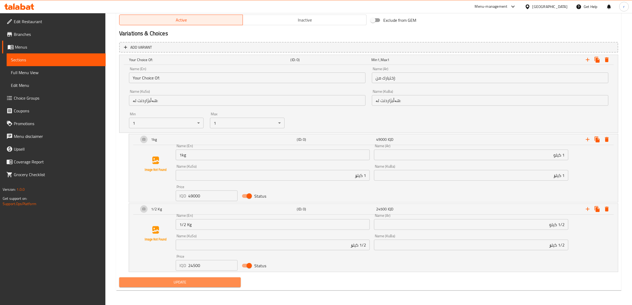
click at [227, 283] on span "Update" at bounding box center [180, 282] width 113 height 7
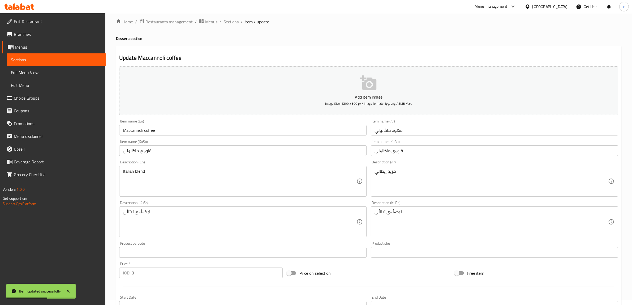
scroll to position [0, 0]
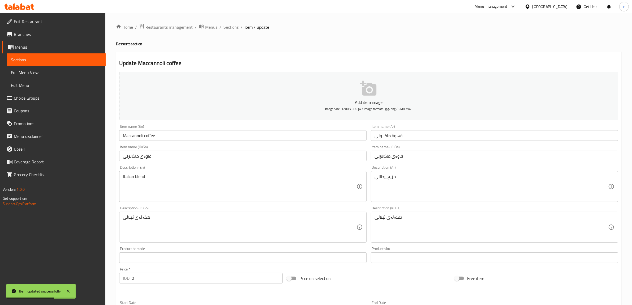
click at [233, 27] on span "Sections" at bounding box center [231, 27] width 15 height 6
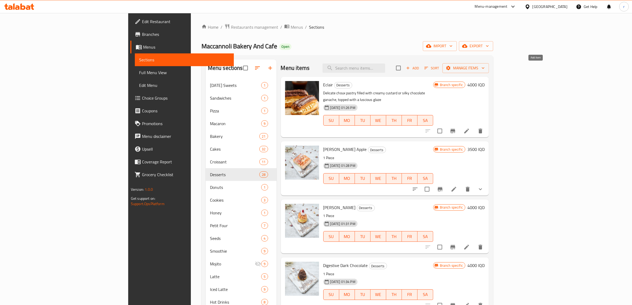
click at [421, 72] on button "Add" at bounding box center [412, 68] width 17 height 8
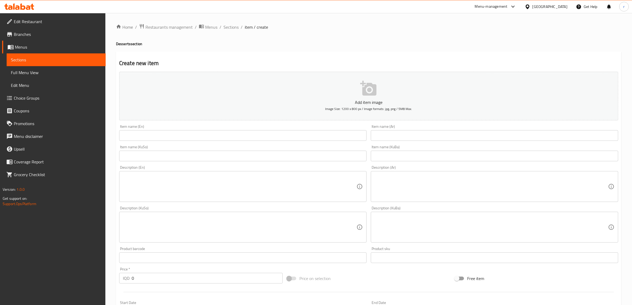
click at [286, 134] on input "text" at bounding box center [243, 135] width 248 height 11
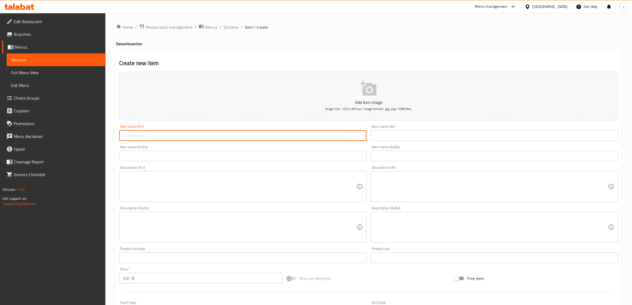
paste input "Almond Tart"
type input "Almond Tart"
click at [384, 139] on input "text" at bounding box center [495, 135] width 248 height 11
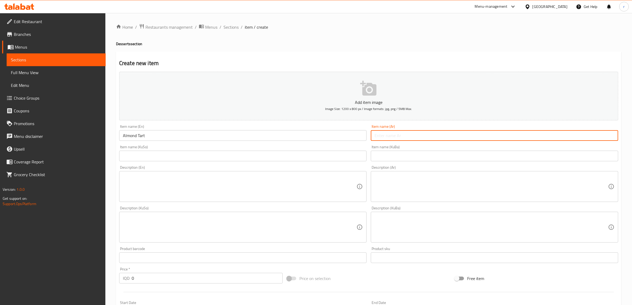
paste input "تورتة لوز"
type input "تورتة لوز"
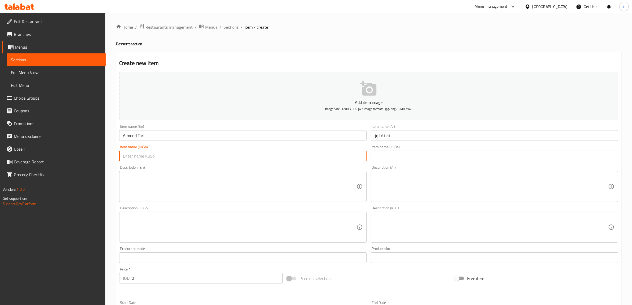
click at [321, 153] on input "text" at bounding box center [243, 156] width 248 height 11
paste input "توورتەی بادەم"
type input "توورتەی بادەم"
click at [390, 153] on input "text" at bounding box center [495, 156] width 248 height 11
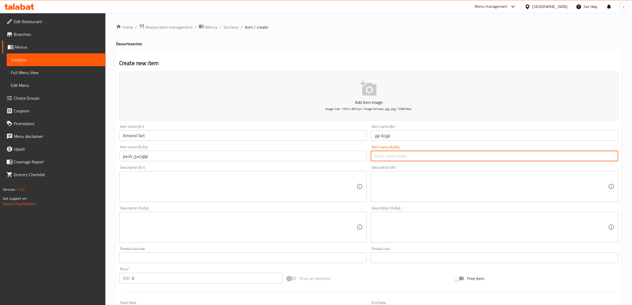
paste input "توورتەی بادەم"
type input "توورتەی بادەم"
click at [197, 192] on textarea at bounding box center [240, 186] width 234 height 25
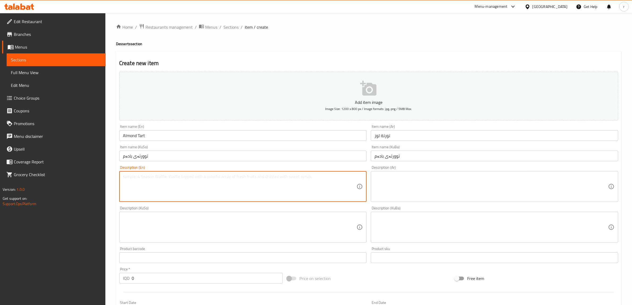
paste textarea "Golden butter tart filled with almond paste, topped with whole almonds and deli…"
type textarea "Golden butter tart filled with almond paste, topped with whole almonds and deli…"
click at [415, 180] on textarea at bounding box center [492, 186] width 234 height 25
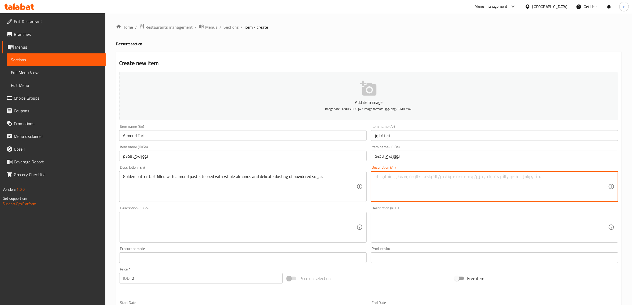
paste textarea "تورتة زبدة ذهبي محشو بعجينة لوز، مغطى بلوز كامل ومغطى برشة خفيفة من سكر بودرة"
click at [415, 180] on textarea "تورتة زبدة ذهبي محشو بعجينة لوز، مغطى بلوز كامل ومغطى برشة خفيفة من سكر بودرة" at bounding box center [492, 186] width 234 height 25
type textarea "تورتة زبدة ذهبي محشو بعجينة لوز، مغطى بلوز كامل ومغطى برشة خفيفة من سكر بودرة"
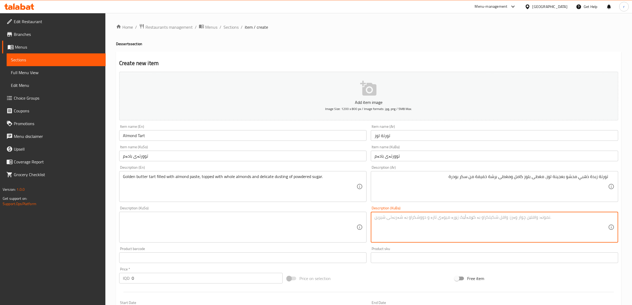
click at [398, 215] on textarea at bounding box center [492, 227] width 234 height 25
click at [343, 220] on textarea at bounding box center [240, 227] width 234 height 25
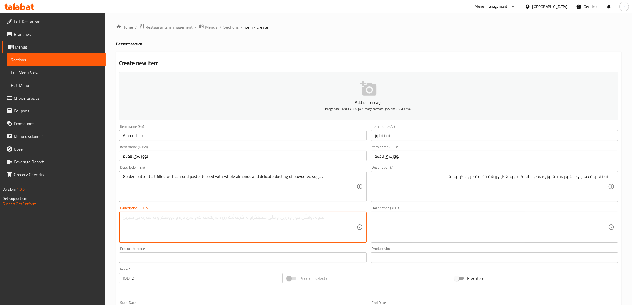
paste textarea "توورتەی کەرەی زێڕین مەحشی بە هەویرەی بادەم، داپۆشراوە بە بادەم و رەشەی پاودەری …"
type textarea "توورتەی کەرەی زێڕین مەحشی بە هەویرەی بادەم، داپۆشراوە بە بادەم و رەشەی پاودەری …"
click at [394, 223] on textarea at bounding box center [492, 227] width 234 height 25
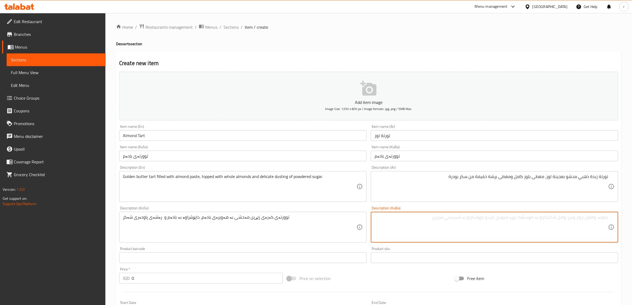
paste textarea "توورتەی کەرەی زێڕین مەحشی بە هەویرەی بادەم، داپۆشراوە بە بادەم و رەشەی پاودەری …"
type textarea "توورتەی کەرەی زێڕین مەحشی بە هەویرەی بادەم، داپۆشراوە بە بادەم و رەشەی پاودەری …"
click at [161, 270] on div "Price   * IQD 0 Price *" at bounding box center [201, 275] width 164 height 16
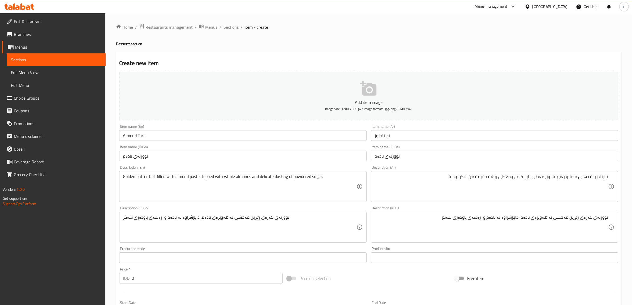
click at [162, 278] on input "0" at bounding box center [207, 278] width 151 height 11
paste input "7500"
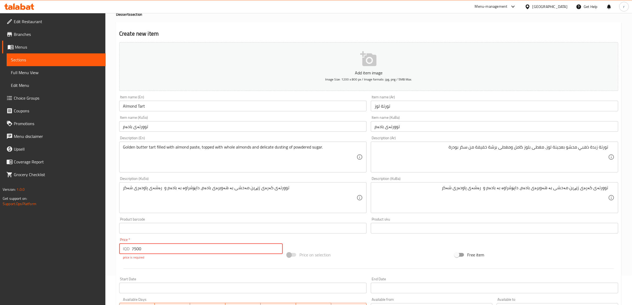
scroll to position [44, 0]
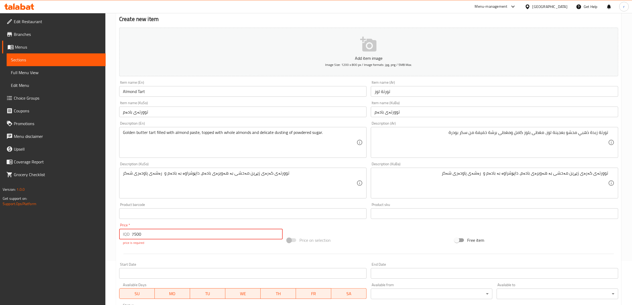
type input "7500"
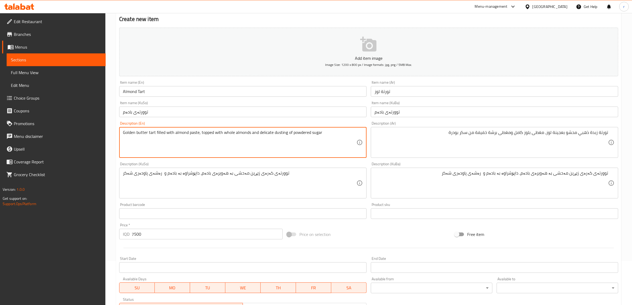
type textarea "Golden butter tart filled with almond paste, topped with whole almonds and deli…"
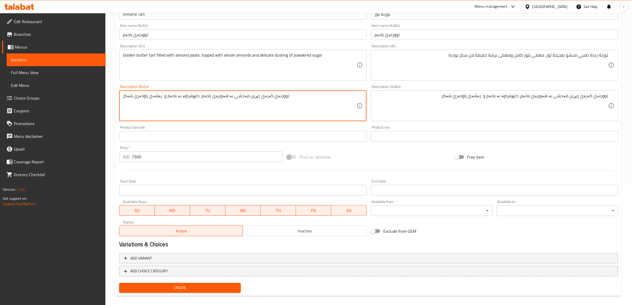
scroll to position [126, 0]
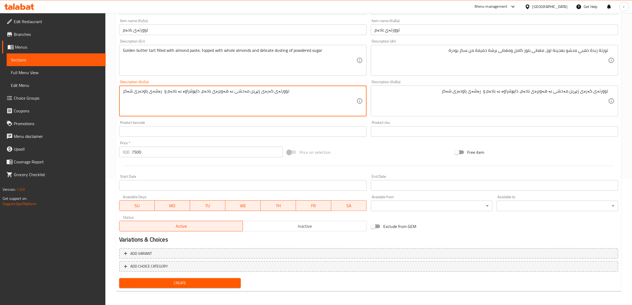
click at [170, 282] on span "Create" at bounding box center [180, 283] width 113 height 7
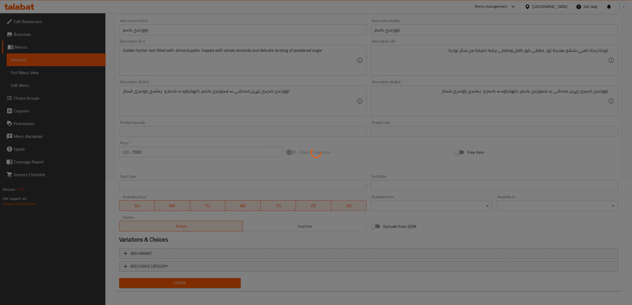
type input "0"
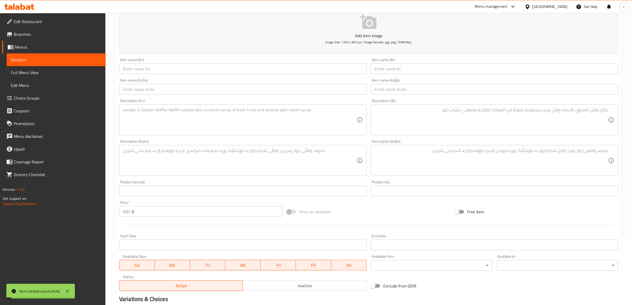
scroll to position [0, 0]
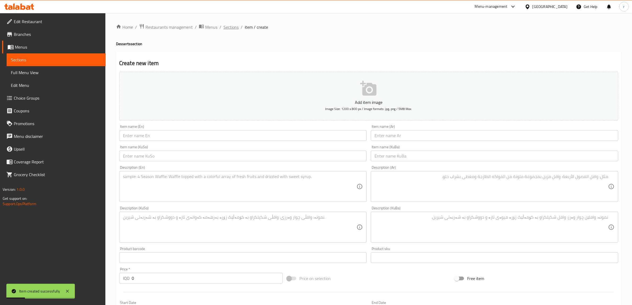
click at [232, 30] on span "Sections" at bounding box center [231, 27] width 15 height 6
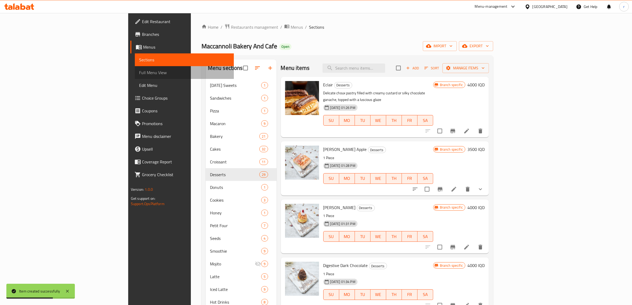
click at [139, 74] on span "Full Menu View" at bounding box center [184, 72] width 91 height 6
click at [139, 71] on span "Full Menu View" at bounding box center [184, 72] width 91 height 6
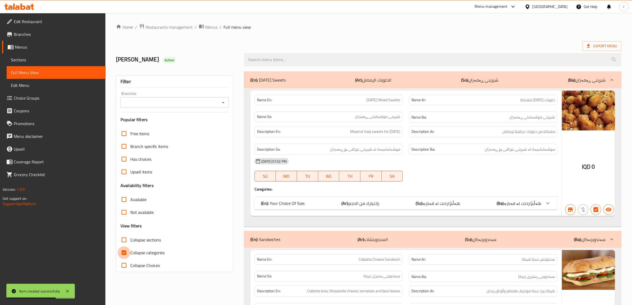
click at [123, 251] on input "Collapse categories" at bounding box center [124, 252] width 13 height 13
checkbox input "false"
click at [122, 239] on input "Collapse sections" at bounding box center [124, 239] width 13 height 13
checkbox input "true"
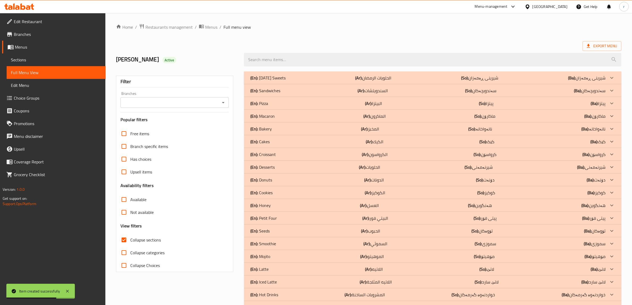
click at [223, 104] on icon "Open" at bounding box center [223, 102] width 6 height 6
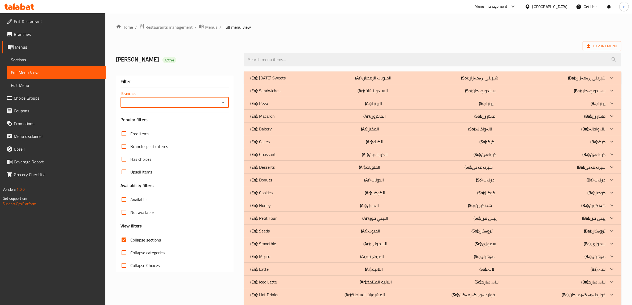
click at [222, 104] on icon "Open" at bounding box center [223, 102] width 6 height 6
click at [221, 128] on li "Maccannoli Bakery And Cafe, Bakhtari" at bounding box center [175, 126] width 108 height 10
type input "Maccannoli Bakery And Cafe, Bakhtari"
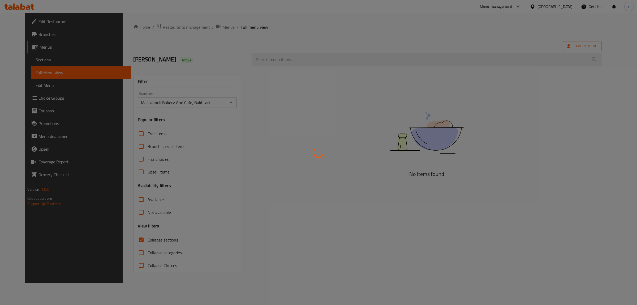
click at [304, 62] on div at bounding box center [318, 152] width 637 height 305
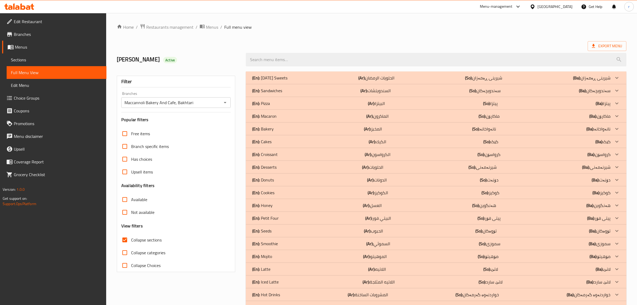
click at [225, 103] on div at bounding box center [318, 152] width 637 height 305
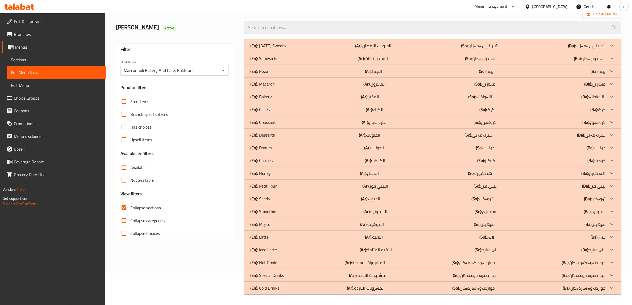
click at [284, 49] on div "(En): Desserts (Ar): الحلويات (So): شیرنەمەنی (Ba): شیرنەمەنی" at bounding box center [427, 45] width 355 height 6
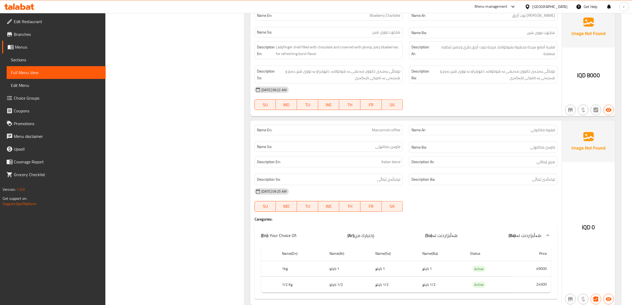
scroll to position [3016, 0]
click at [71, 32] on span "Branches" at bounding box center [58, 34] width 88 height 6
